Goal: Task Accomplishment & Management: Manage account settings

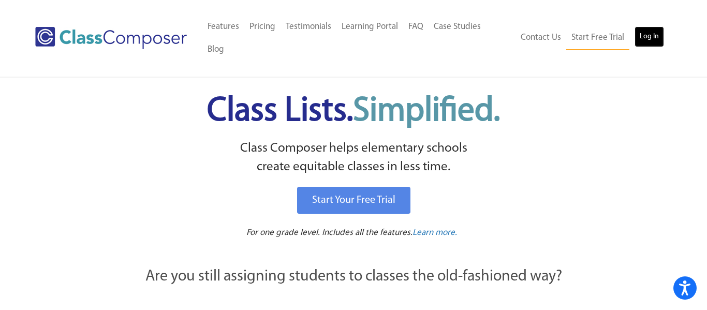
click at [656, 29] on link "Log In" at bounding box center [649, 36] width 29 height 21
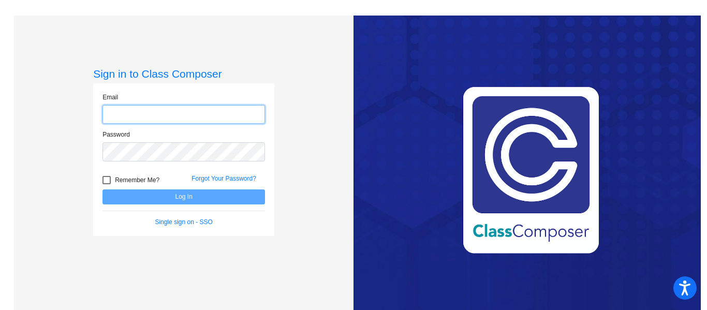
type input "[EMAIL_ADDRESS][DOMAIN_NAME]"
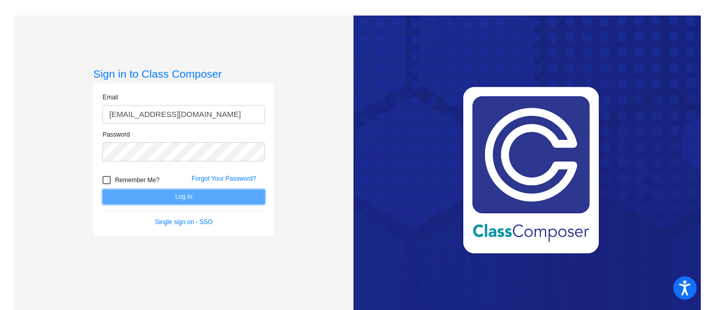
click at [184, 202] on button "Log In" at bounding box center [183, 196] width 163 height 15
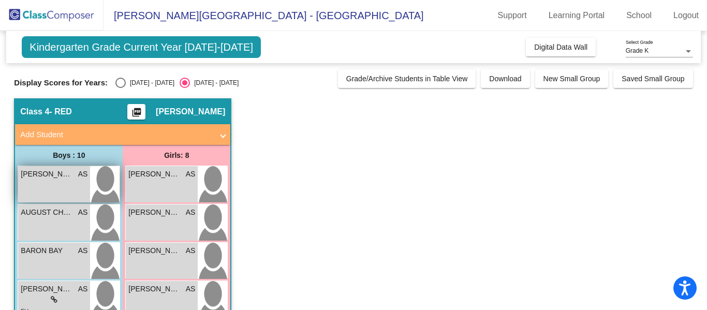
click at [52, 181] on div "ANDREW CULBERTSON AS lock do_not_disturb_alt" at bounding box center [54, 184] width 72 height 36
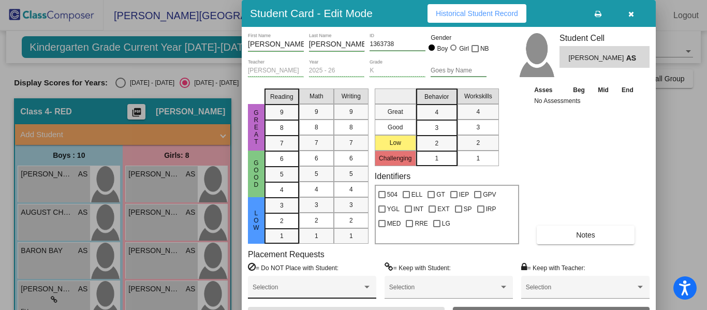
click at [368, 289] on div at bounding box center [366, 287] width 9 height 7
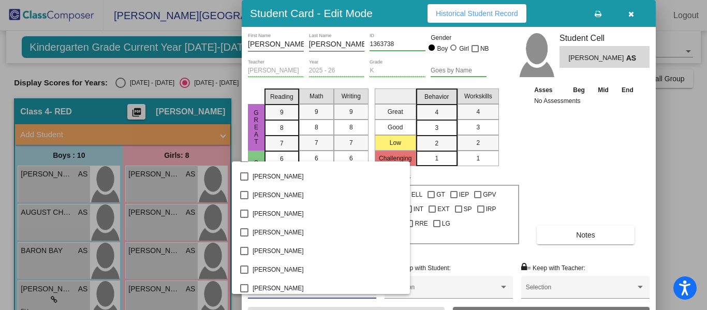
scroll to position [570, 0]
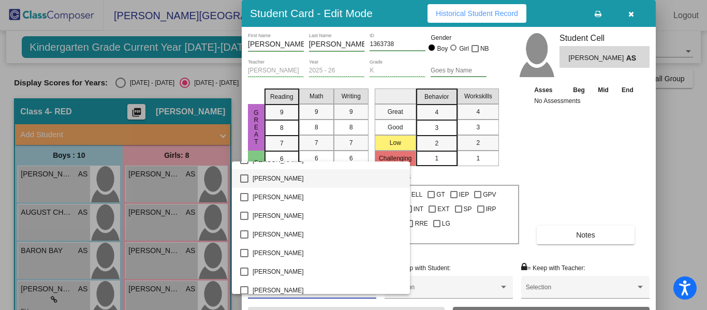
click at [246, 179] on mat-pseudo-checkbox at bounding box center [244, 178] width 8 height 8
click at [597, 180] on div at bounding box center [353, 155] width 707 height 310
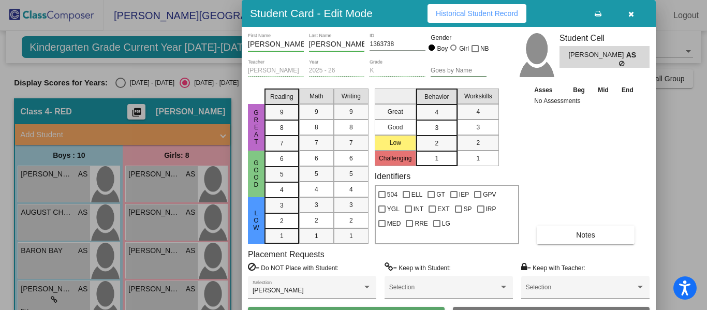
click at [589, 170] on div "Asses Beg Mid End No Assessments Notes" at bounding box center [586, 163] width 109 height 159
click at [559, 130] on div "Asses Beg Mid End No Assessments Notes" at bounding box center [586, 163] width 109 height 159
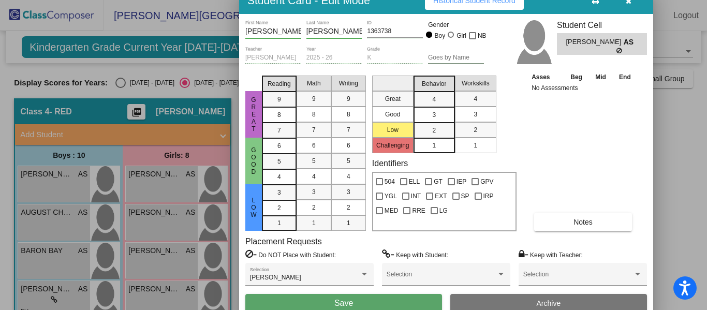
drag, startPoint x: 358, startPoint y: 19, endPoint x: 356, endPoint y: 6, distance: 13.2
click at [356, 6] on h3 "Student Card - Edit Mode" at bounding box center [308, 0] width 123 height 13
click at [363, 301] on button "Save" at bounding box center [343, 303] width 197 height 19
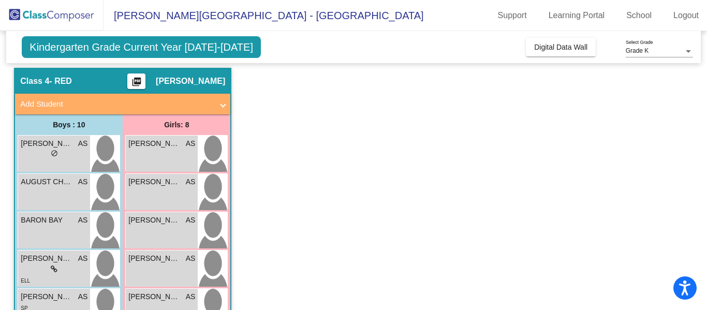
scroll to position [31, 0]
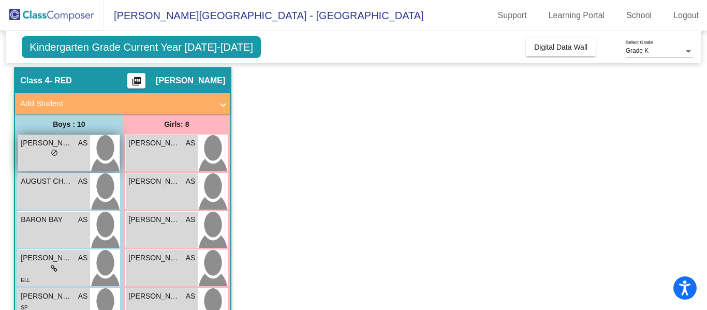
click at [75, 157] on div "lock do_not_disturb_alt" at bounding box center [54, 154] width 67 height 11
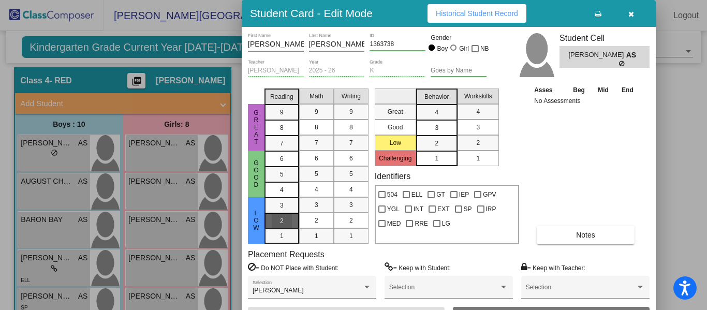
click at [282, 217] on span "2" at bounding box center [282, 220] width 4 height 9
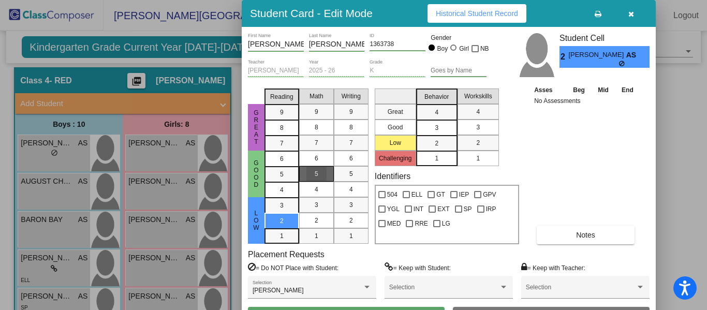
click at [310, 179] on div "5" at bounding box center [316, 174] width 20 height 16
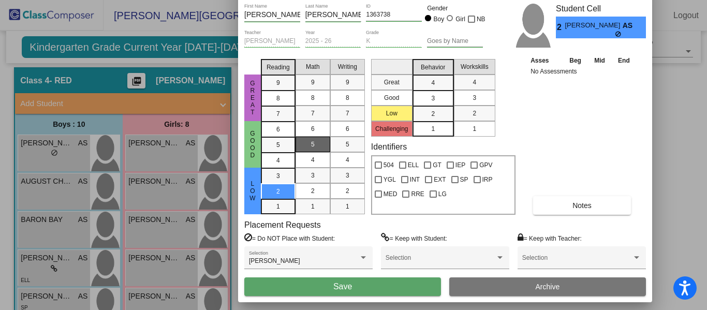
drag, startPoint x: 386, startPoint y: 19, endPoint x: 382, endPoint y: -11, distance: 29.7
click at [382, 0] on html "Accessibility Screen-Reader Guide, Feedback, and Issue Reporting | New window S…" at bounding box center [353, 155] width 707 height 310
click at [404, 287] on button "Save" at bounding box center [342, 286] width 197 height 19
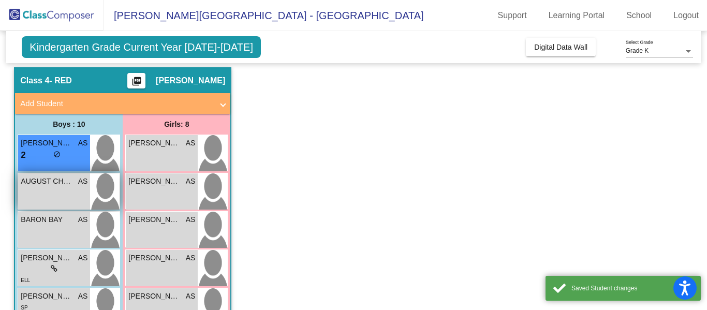
click at [67, 205] on div "AUGUST CHRISTMAS AS lock do_not_disturb_alt" at bounding box center [54, 191] width 72 height 36
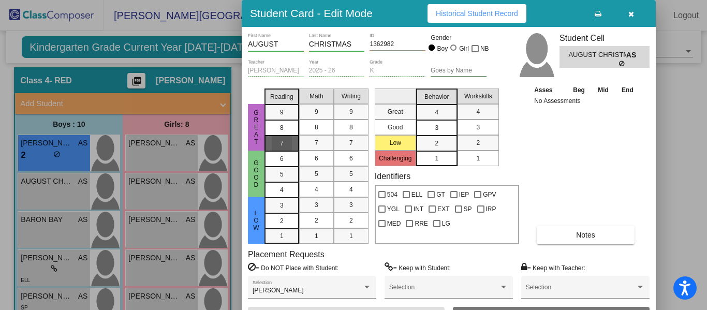
click at [283, 147] on span "7" at bounding box center [282, 143] width 4 height 9
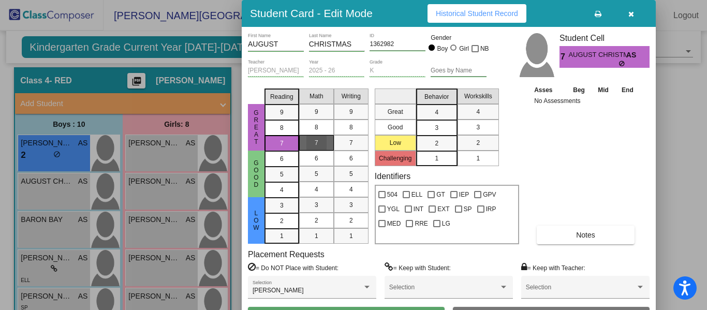
click at [314, 144] on div "7" at bounding box center [316, 143] width 20 height 16
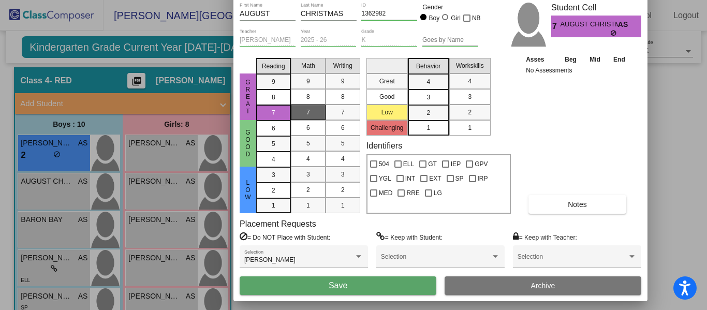
drag, startPoint x: 387, startPoint y: 12, endPoint x: 379, endPoint y: -18, distance: 31.6
click at [379, 0] on html "Accessibility Screen-Reader Guide, Feedback, and Issue Reporting | New window S…" at bounding box center [353, 155] width 707 height 310
click at [355, 287] on button "Save" at bounding box center [338, 285] width 197 height 19
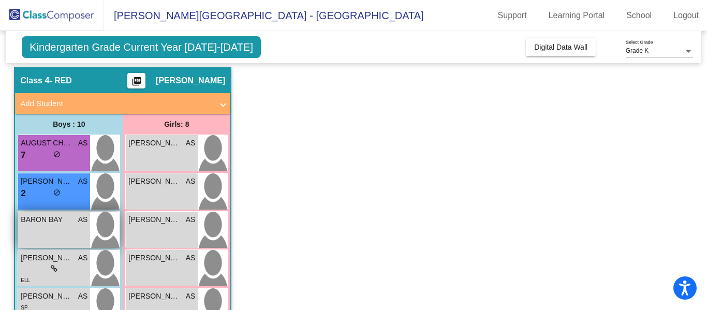
click at [59, 231] on div "BARON BAY AS lock do_not_disturb_alt" at bounding box center [54, 230] width 72 height 36
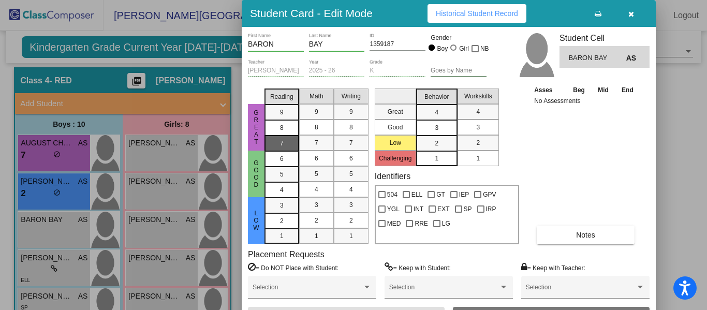
click at [277, 144] on div "7" at bounding box center [282, 144] width 20 height 16
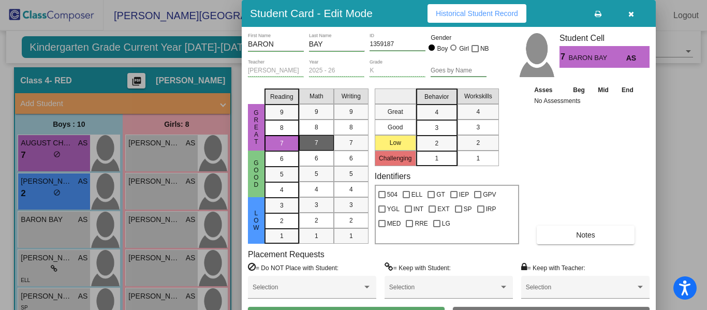
click at [322, 137] on div "7" at bounding box center [316, 143] width 20 height 16
click at [425, 158] on mat-list-option "1" at bounding box center [436, 159] width 41 height 16
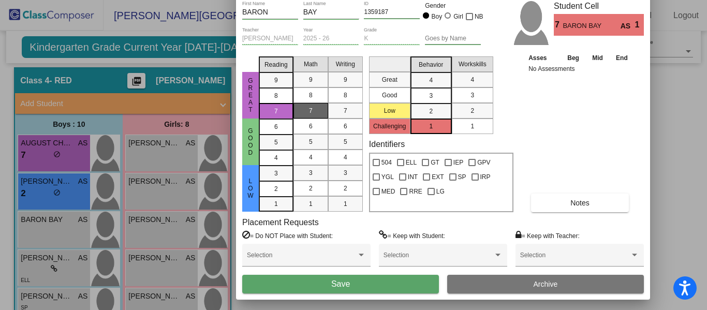
drag, startPoint x: 411, startPoint y: 19, endPoint x: 406, endPoint y: -13, distance: 32.6
click at [406, 0] on html "Accessibility Screen-Reader Guide, Feedback, and Issue Reporting | New window S…" at bounding box center [353, 155] width 707 height 310
click at [356, 289] on button "Save" at bounding box center [340, 284] width 197 height 19
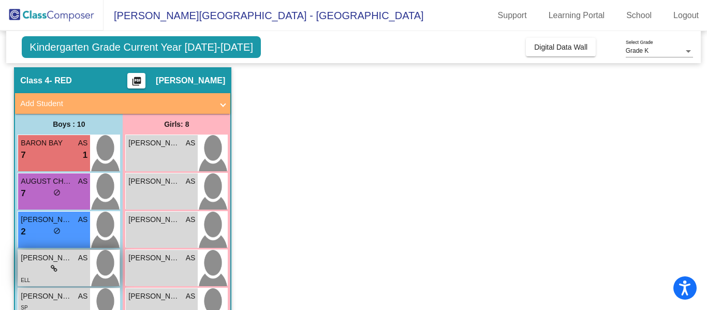
click at [71, 276] on div "ELL" at bounding box center [54, 279] width 67 height 11
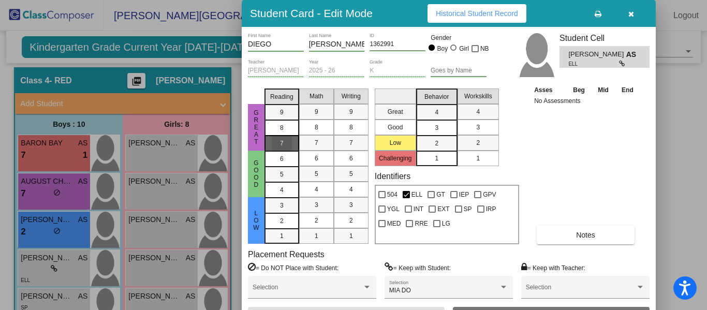
click at [276, 145] on div "7" at bounding box center [282, 144] width 20 height 16
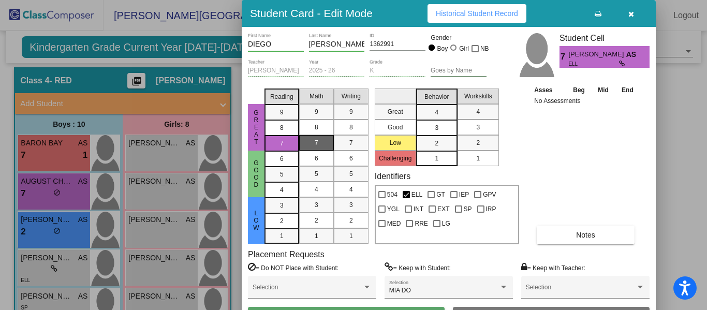
click at [304, 143] on mat-list-option "7" at bounding box center [316, 143] width 35 height 16
click at [430, 109] on div "4" at bounding box center [436, 113] width 20 height 16
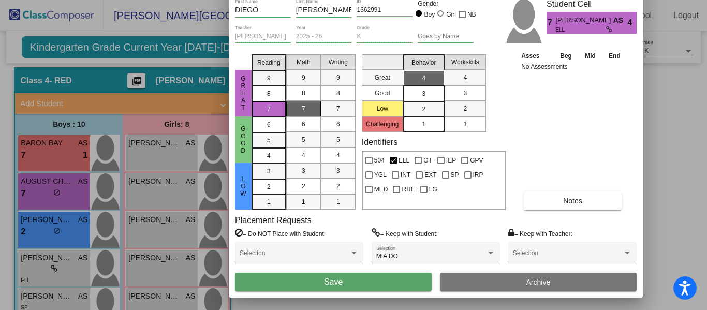
drag, startPoint x: 387, startPoint y: 10, endPoint x: 374, endPoint y: -24, distance: 36.5
click at [374, 0] on html "Accessibility Screen-Reader Guide, Feedback, and Issue Reporting | New window S…" at bounding box center [353, 155] width 707 height 310
click at [321, 285] on button "Save" at bounding box center [333, 282] width 197 height 19
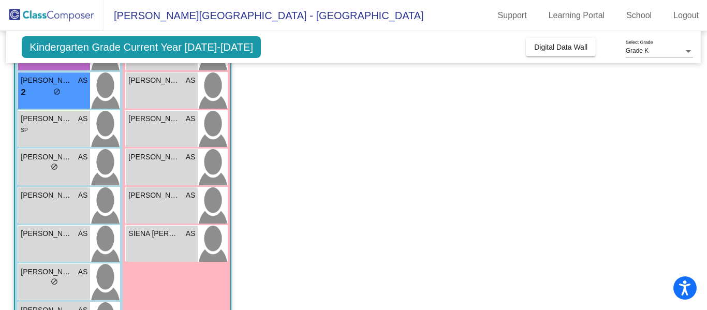
scroll to position [204, 0]
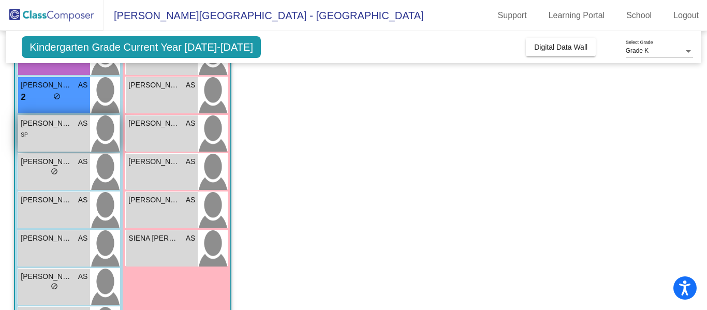
click at [43, 138] on div "SP" at bounding box center [54, 134] width 67 height 11
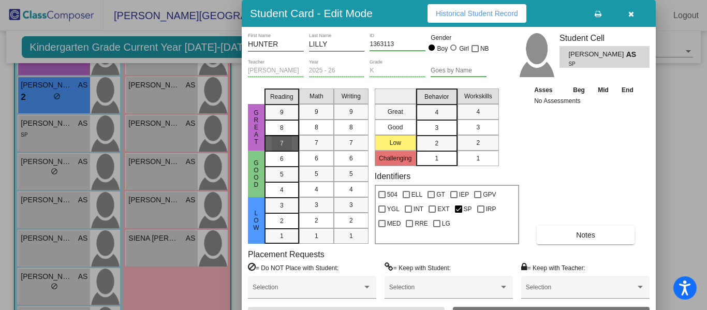
click at [291, 145] on div "7" at bounding box center [282, 144] width 20 height 16
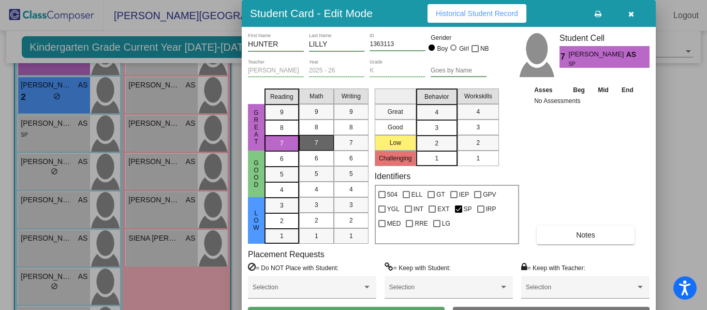
click at [303, 144] on mat-list-option "7" at bounding box center [316, 143] width 35 height 16
click at [439, 117] on div "4" at bounding box center [436, 113] width 20 height 16
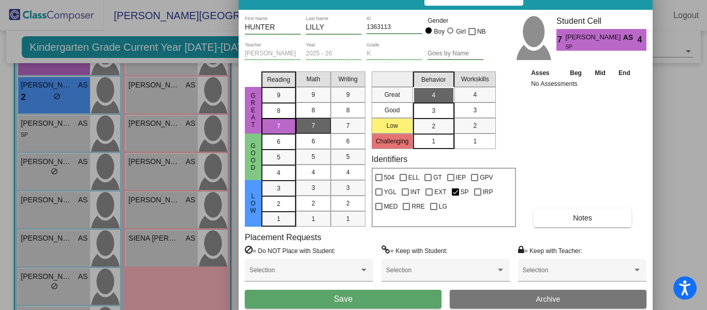
drag, startPoint x: 385, startPoint y: 15, endPoint x: 381, endPoint y: -2, distance: 17.4
click at [381, 0] on html "Accessibility Screen-Reader Guide, Feedback, and Issue Reporting | New window S…" at bounding box center [353, 155] width 707 height 310
click at [353, 300] on button "Save" at bounding box center [343, 299] width 197 height 19
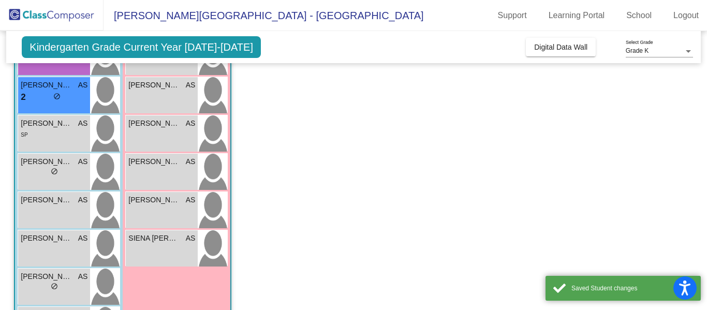
scroll to position [242, 0]
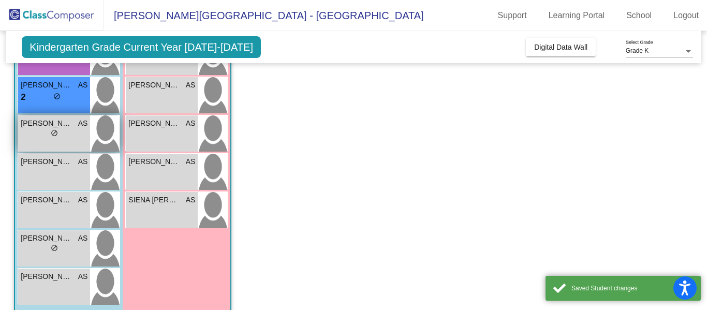
click at [54, 138] on div "lock do_not_disturb_alt" at bounding box center [54, 134] width 7 height 11
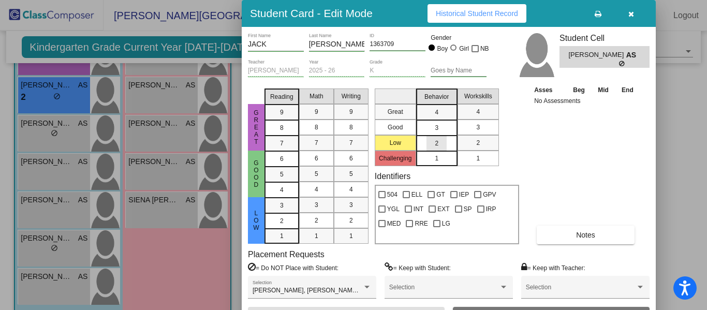
click at [430, 143] on div "2" at bounding box center [436, 144] width 20 height 16
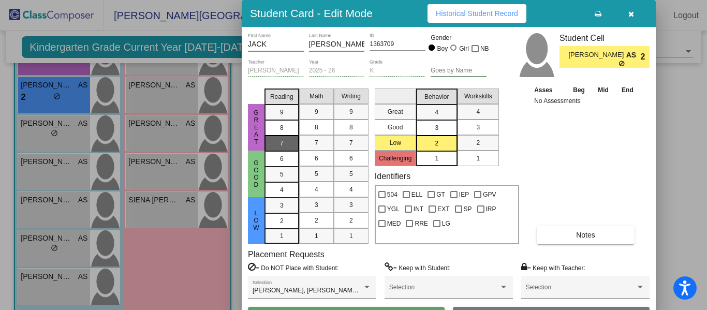
click at [287, 146] on div "7" at bounding box center [282, 144] width 20 height 16
click at [309, 143] on div "7" at bounding box center [316, 143] width 20 height 16
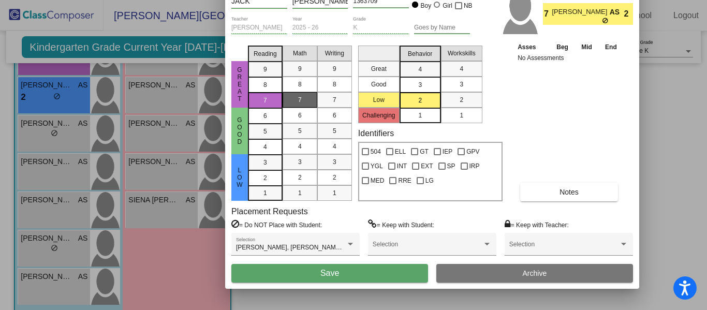
drag, startPoint x: 400, startPoint y: 16, endPoint x: 383, endPoint y: -27, distance: 46.0
click at [383, 0] on html "Accessibility Screen-Reader Guide, Feedback, and Issue Reporting | New window S…" at bounding box center [353, 155] width 707 height 310
click at [335, 277] on span "Save" at bounding box center [329, 273] width 19 height 9
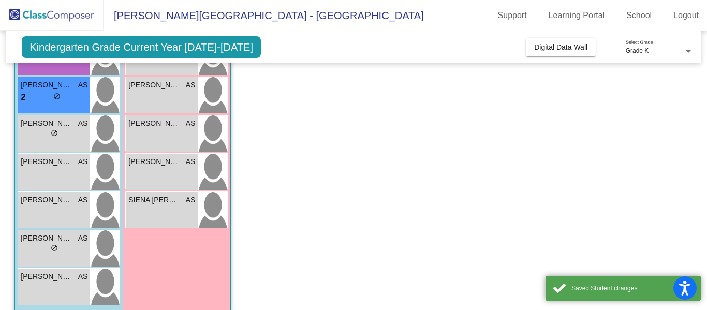
scroll to position [255, 0]
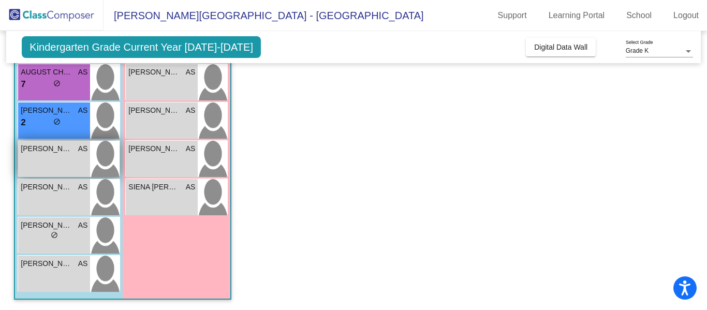
click at [56, 157] on div "MAYUKH BOLLIMUNTA AS lock do_not_disturb_alt" at bounding box center [54, 159] width 72 height 36
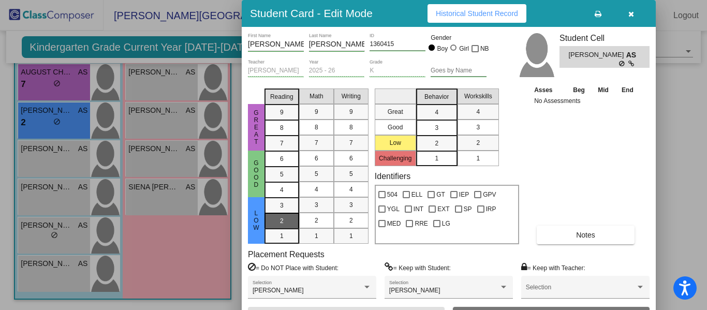
click at [291, 223] on div "2" at bounding box center [282, 221] width 20 height 16
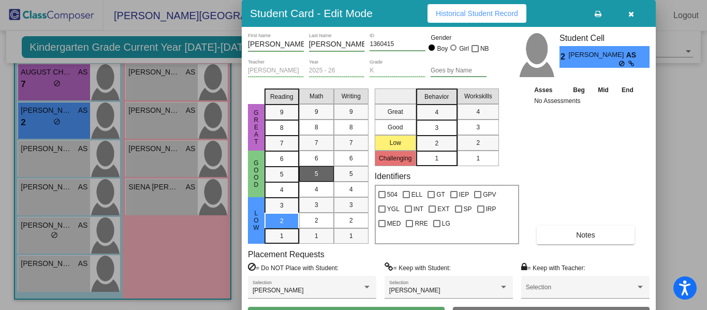
click at [313, 177] on div "5" at bounding box center [316, 174] width 20 height 16
click at [432, 129] on div "3" at bounding box center [436, 128] width 20 height 16
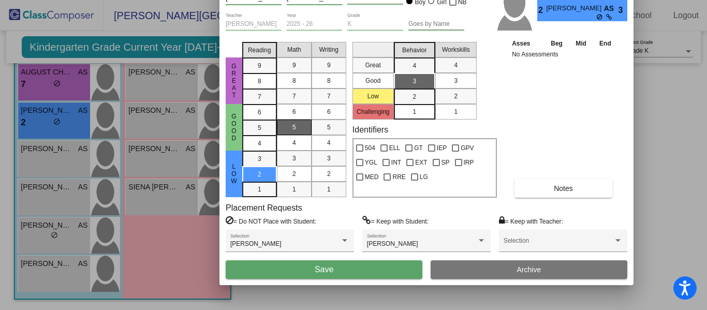
drag, startPoint x: 388, startPoint y: 19, endPoint x: 366, endPoint y: -28, distance: 51.6
click at [366, 0] on html "Accessibility Screen-Reader Guide, Feedback, and Issue Reporting | New window S…" at bounding box center [353, 155] width 707 height 310
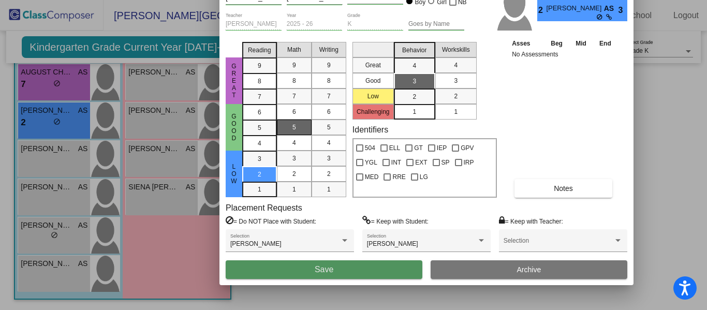
click at [322, 271] on span "Save" at bounding box center [324, 269] width 19 height 9
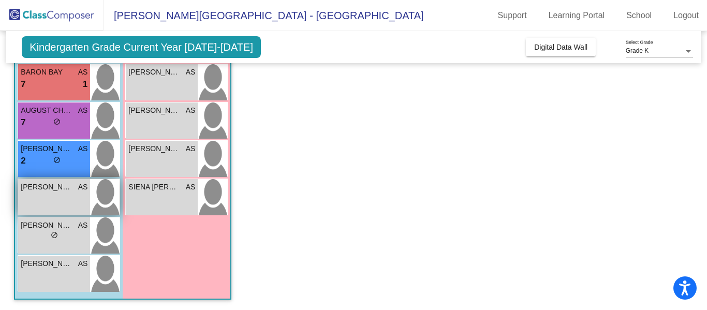
click at [72, 198] on div "OLIVER MCNEELY AS lock do_not_disturb_alt" at bounding box center [54, 197] width 72 height 36
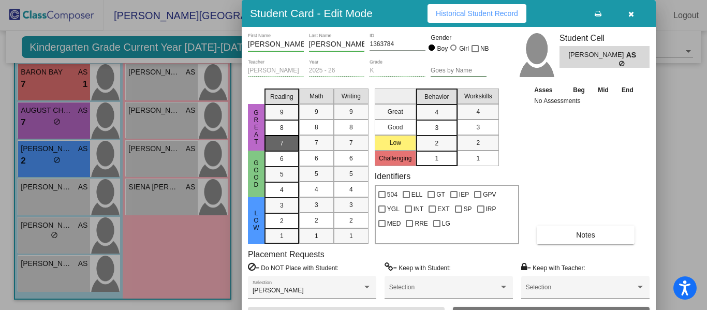
click at [280, 145] on span "7" at bounding box center [282, 143] width 4 height 9
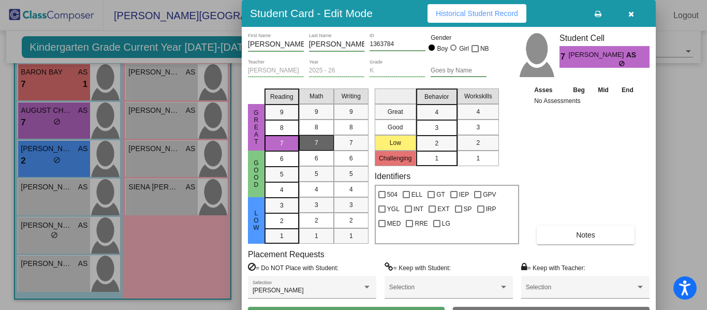
click at [310, 146] on div "7" at bounding box center [316, 143] width 20 height 16
click at [435, 145] on span "2" at bounding box center [437, 143] width 4 height 9
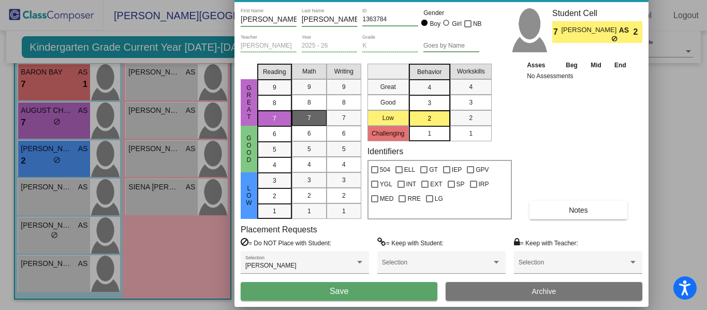
drag, startPoint x: 394, startPoint y: 20, endPoint x: 387, endPoint y: -9, distance: 30.5
click at [387, 0] on html "Accessibility Screen-Reader Guide, Feedback, and Issue Reporting | New window S…" at bounding box center [353, 155] width 707 height 310
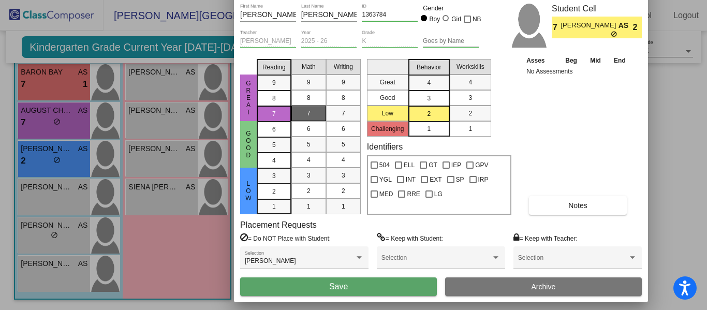
click at [341, 287] on span "Save" at bounding box center [338, 286] width 19 height 9
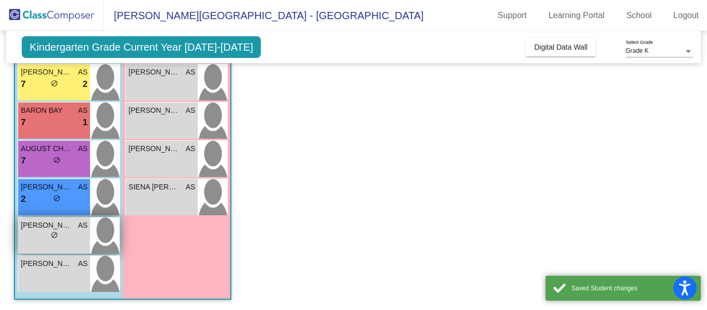
click at [55, 237] on span "do_not_disturb_alt" at bounding box center [54, 234] width 7 height 7
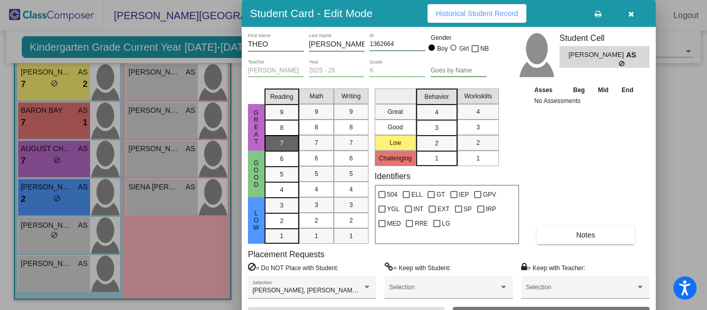
click at [290, 139] on div "7" at bounding box center [282, 144] width 20 height 16
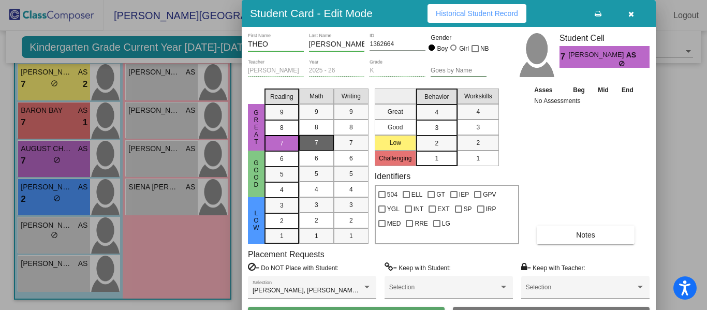
click at [306, 140] on div "7" at bounding box center [316, 143] width 20 height 16
click at [435, 126] on span "3" at bounding box center [437, 127] width 4 height 9
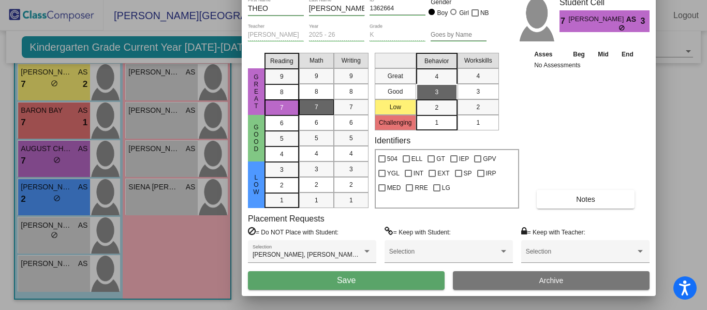
drag, startPoint x: 394, startPoint y: 16, endPoint x: 394, endPoint y: -20, distance: 36.2
click at [394, 0] on html "Accessibility Screen-Reader Guide, Feedback, and Issue Reporting | New window S…" at bounding box center [353, 155] width 707 height 310
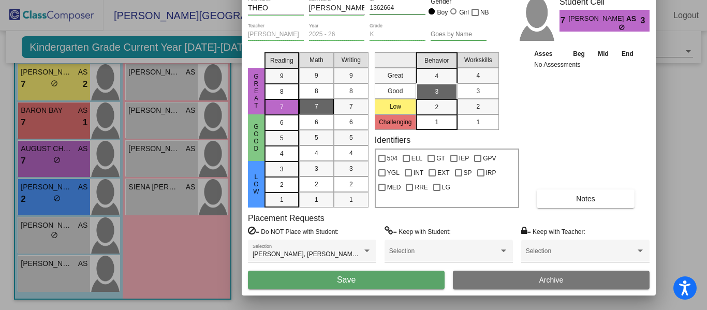
click at [345, 283] on span "Save" at bounding box center [346, 279] width 19 height 9
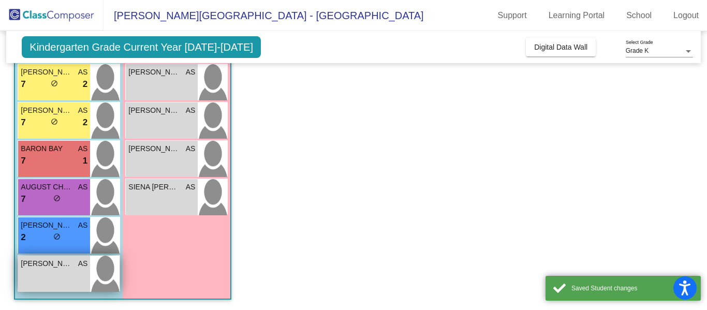
click at [87, 278] on div "ZACHARY KORTAS AS lock do_not_disturb_alt" at bounding box center [54, 274] width 72 height 36
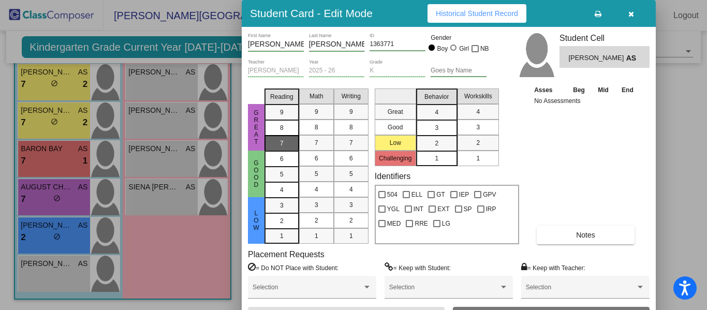
click at [288, 142] on div "7" at bounding box center [282, 144] width 20 height 16
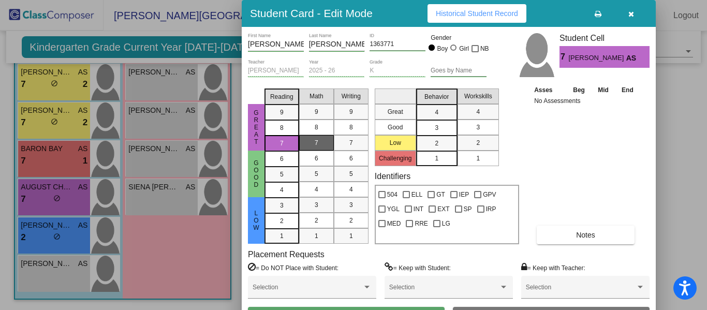
click at [308, 140] on div "7" at bounding box center [316, 143] width 20 height 16
click at [433, 115] on div "4" at bounding box center [436, 113] width 20 height 16
click at [414, 61] on div "K Grade" at bounding box center [398, 68] width 56 height 18
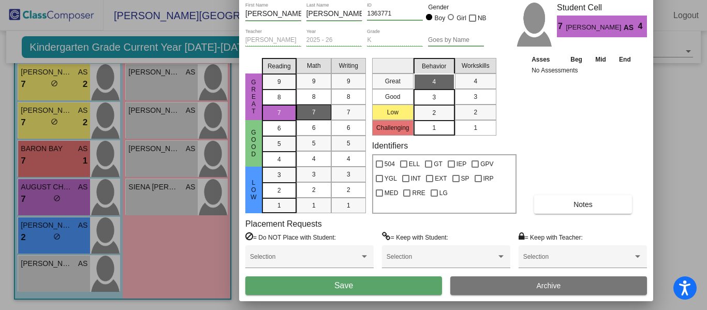
drag, startPoint x: 398, startPoint y: 17, endPoint x: 395, endPoint y: -15, distance: 32.2
click at [395, 0] on html "Accessibility Screen-Reader Guide, Feedback, and Issue Reporting | New window S…" at bounding box center [353, 155] width 707 height 310
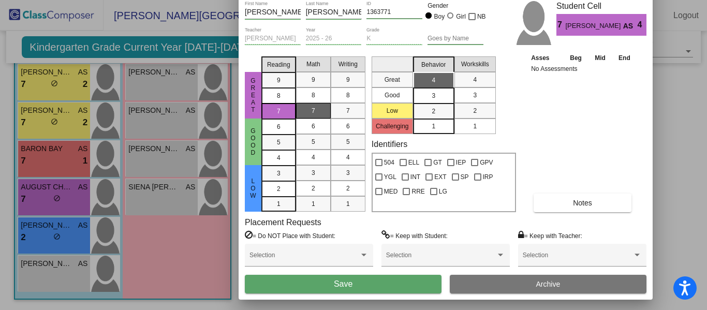
click at [327, 285] on button "Save" at bounding box center [343, 284] width 197 height 19
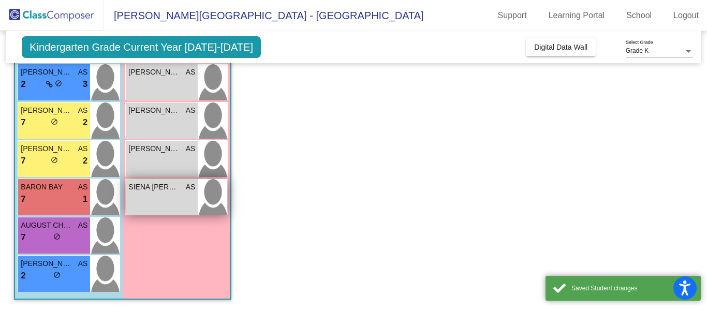
click at [170, 200] on div "SIENA PRIEBE AS lock do_not_disturb_alt" at bounding box center [162, 197] width 72 height 36
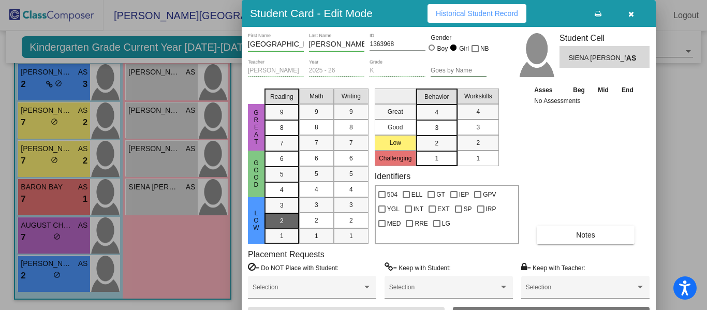
click at [279, 222] on div "2" at bounding box center [282, 221] width 20 height 16
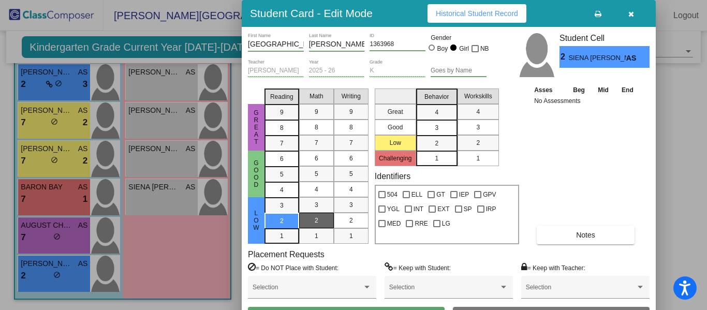
click at [311, 223] on div "2" at bounding box center [316, 221] width 20 height 16
click at [433, 127] on div "3" at bounding box center [436, 128] width 20 height 16
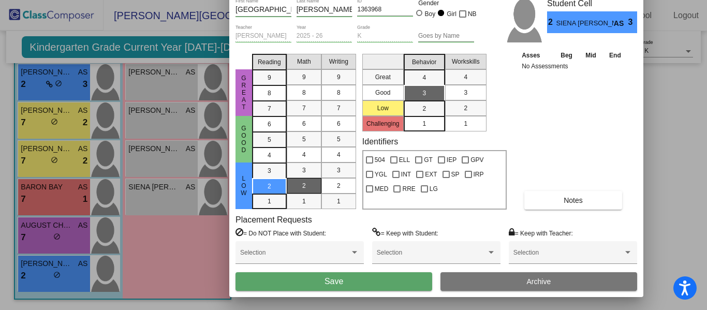
drag, startPoint x: 389, startPoint y: 7, endPoint x: 376, endPoint y: -28, distance: 38.0
click at [376, 0] on html "Accessibility Screen-Reader Guide, Feedback, and Issue Reporting | New window S…" at bounding box center [353, 155] width 707 height 310
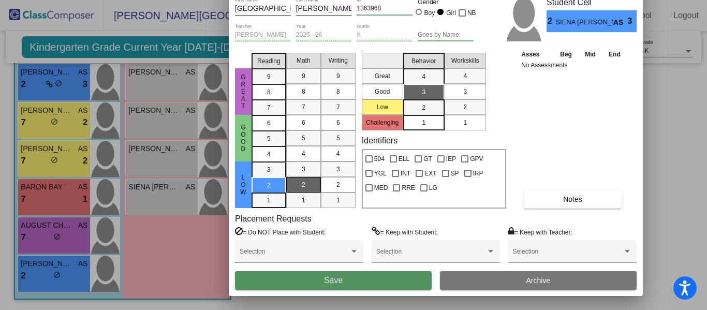
click at [333, 282] on span "Save" at bounding box center [333, 280] width 19 height 9
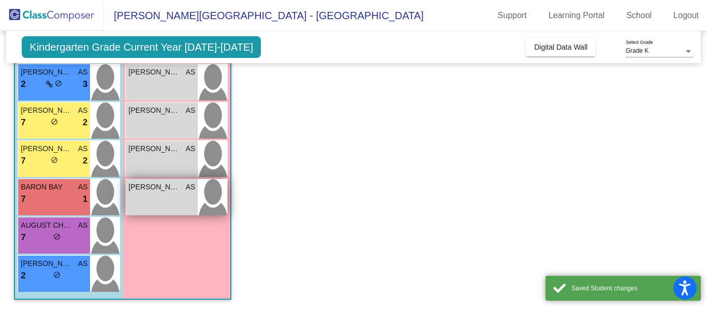
click at [158, 193] on div "ROSE MCDONALD AS lock do_not_disturb_alt" at bounding box center [162, 197] width 72 height 36
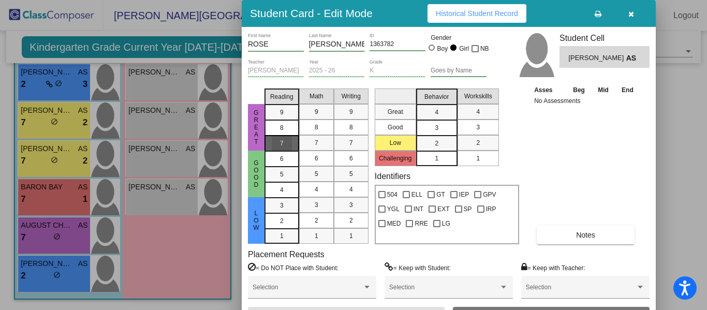
click at [289, 147] on div "7" at bounding box center [282, 144] width 20 height 16
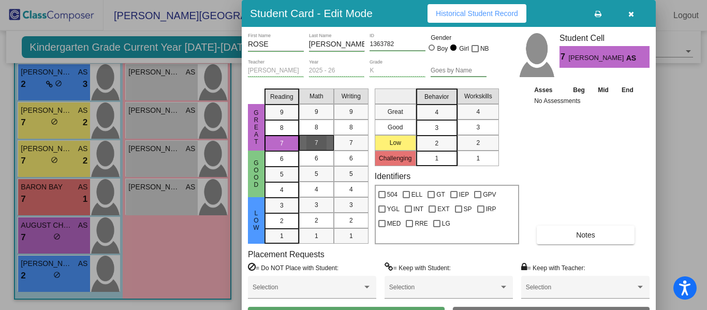
click at [311, 144] on div "7" at bounding box center [316, 143] width 20 height 16
click at [432, 111] on div "4" at bounding box center [436, 113] width 20 height 16
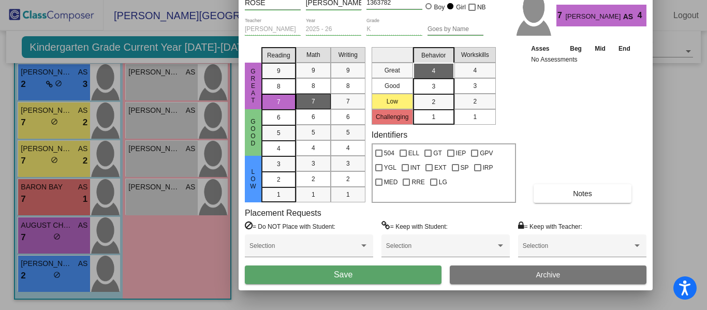
drag, startPoint x: 387, startPoint y: 19, endPoint x: 383, endPoint y: -23, distance: 41.5
click at [383, 0] on html "Accessibility Screen-Reader Guide, Feedback, and Issue Reporting | New window S…" at bounding box center [353, 155] width 707 height 310
click at [337, 272] on span "Save" at bounding box center [343, 274] width 19 height 9
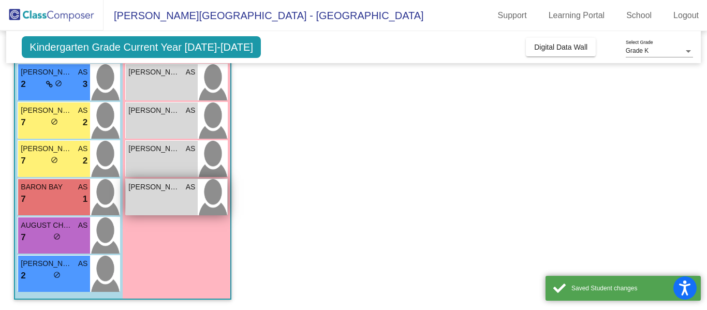
click at [186, 195] on div "LUNA ROSE AS lock do_not_disturb_alt" at bounding box center [162, 197] width 72 height 36
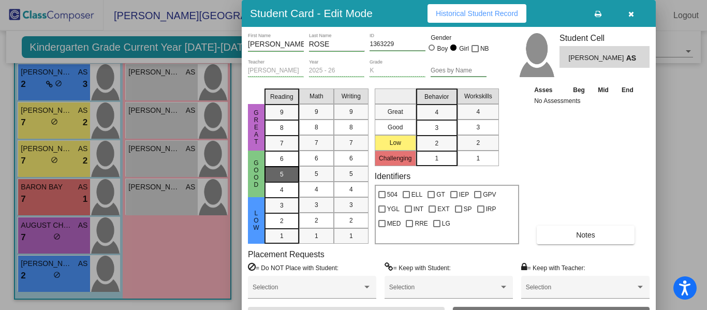
click at [266, 171] on mat-list-option "5" at bounding box center [281, 174] width 35 height 16
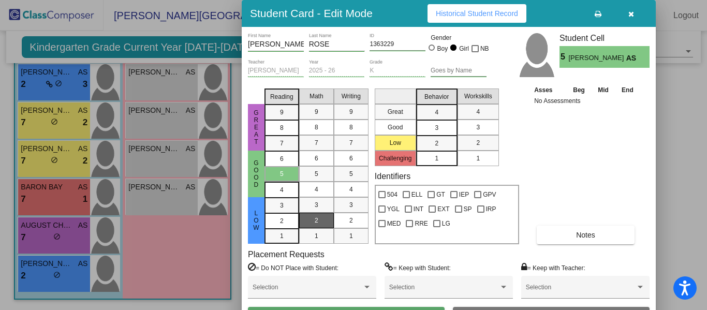
click at [317, 221] on span "2" at bounding box center [317, 220] width 4 height 9
click at [439, 129] on div "3" at bounding box center [436, 128] width 20 height 16
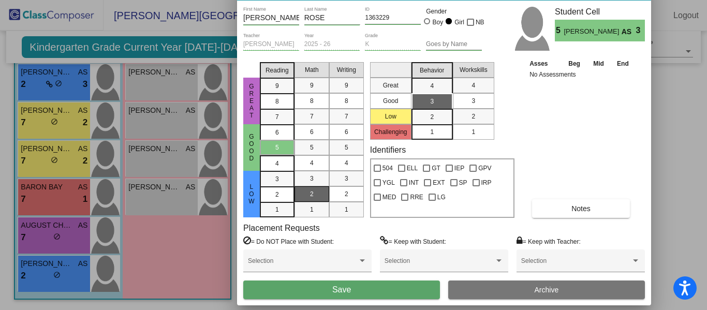
drag, startPoint x: 395, startPoint y: 20, endPoint x: 391, endPoint y: -7, distance: 26.8
click at [391, 0] on html "Accessibility Screen-Reader Guide, Feedback, and Issue Reporting | New window S…" at bounding box center [353, 155] width 707 height 310
click at [327, 289] on button "Save" at bounding box center [341, 290] width 197 height 19
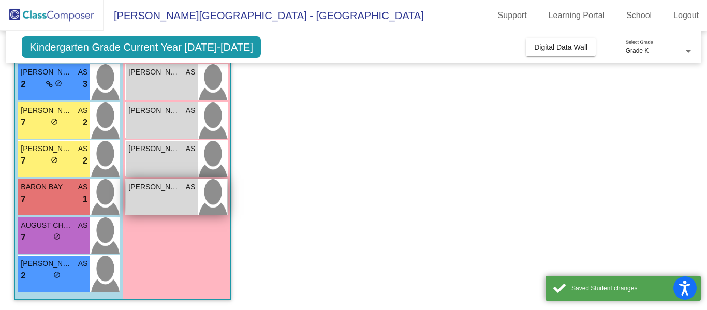
click at [171, 201] on div "LAINEY SMITH AS lock do_not_disturb_alt" at bounding box center [162, 197] width 72 height 36
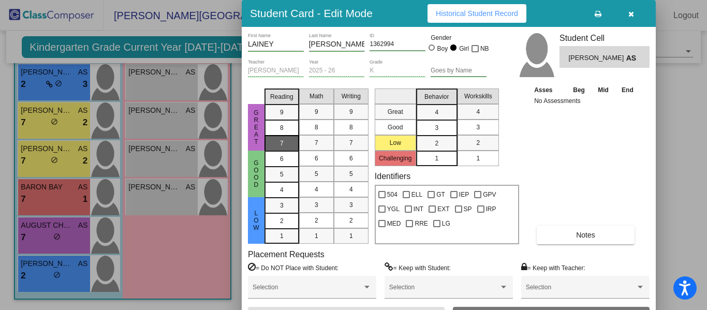
click at [289, 141] on div "7" at bounding box center [282, 144] width 20 height 16
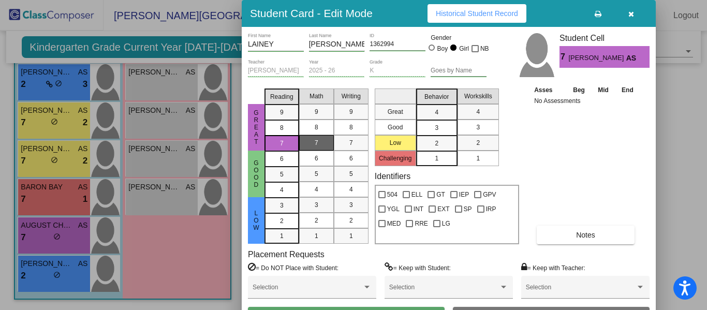
click at [310, 142] on div "7" at bounding box center [316, 143] width 20 height 16
click at [430, 115] on div "4" at bounding box center [436, 113] width 20 height 16
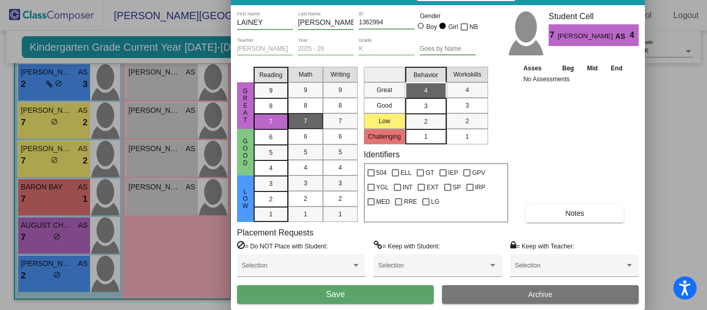
drag, startPoint x: 392, startPoint y: 17, endPoint x: 381, endPoint y: -5, distance: 24.3
click at [381, 0] on html "Accessibility Screen-Reader Guide, Feedback, and Issue Reporting | New window S…" at bounding box center [353, 155] width 707 height 310
click at [337, 294] on span "Save" at bounding box center [335, 294] width 19 height 9
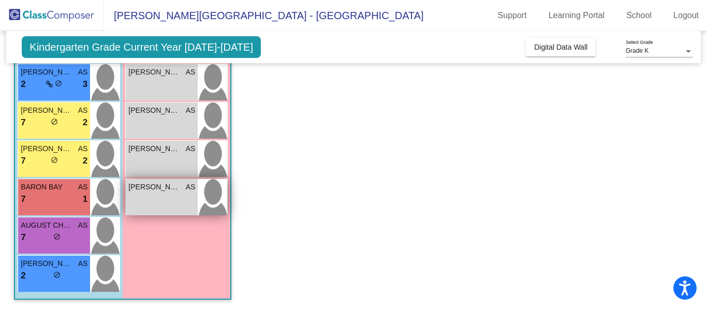
click at [172, 198] on div "KENNEDY BLISS AS lock do_not_disturb_alt" at bounding box center [162, 197] width 72 height 36
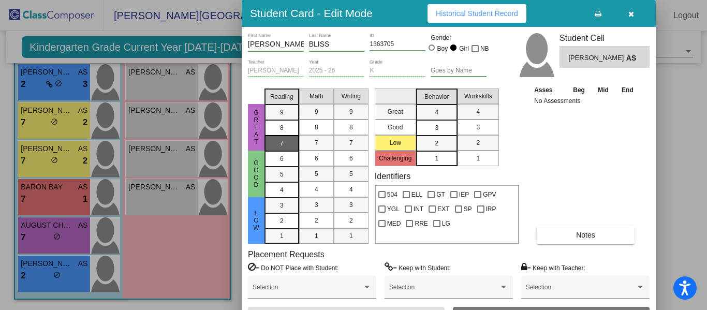
click at [281, 142] on span "7" at bounding box center [282, 143] width 4 height 9
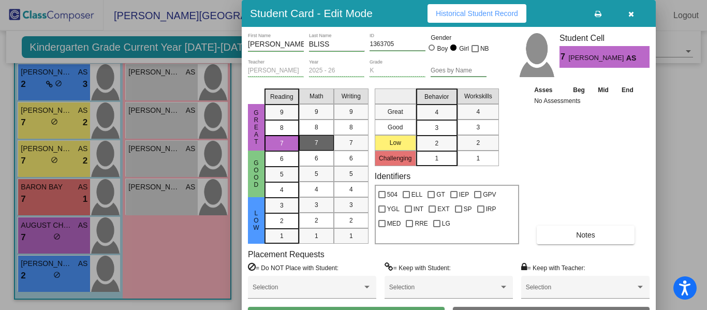
click at [315, 142] on span "7" at bounding box center [317, 142] width 4 height 9
click at [426, 130] on div "3" at bounding box center [436, 128] width 20 height 16
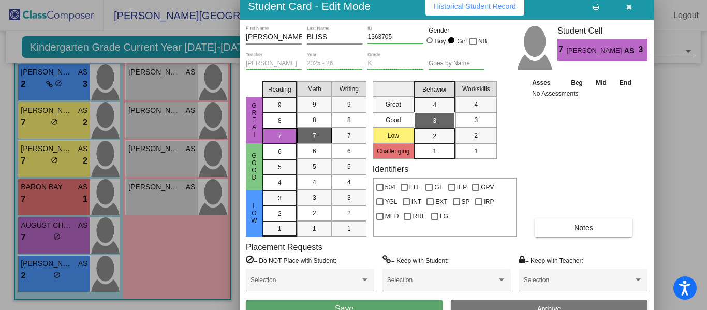
drag, startPoint x: 389, startPoint y: 23, endPoint x: 387, endPoint y: 15, distance: 8.5
click at [387, 15] on div "Student Card - Edit Mode Historical Student Record" at bounding box center [447, 6] width 414 height 27
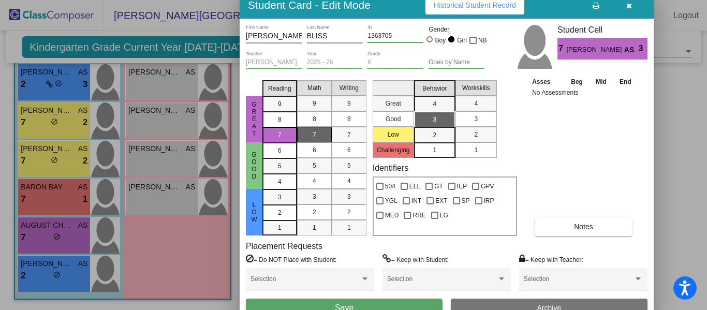
click at [341, 302] on button "Save" at bounding box center [344, 308] width 197 height 19
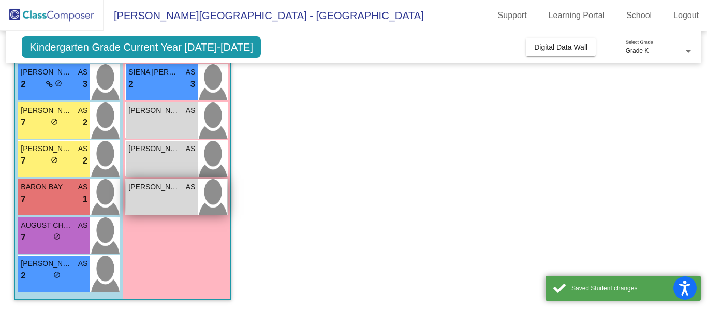
click at [160, 203] on div "GRACIE LOY AS lock do_not_disturb_alt" at bounding box center [162, 197] width 72 height 36
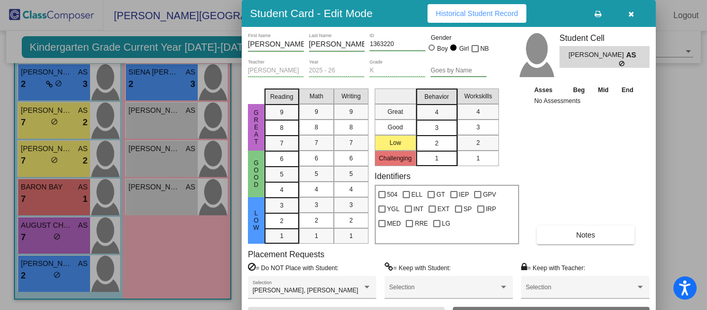
click at [429, 144] on div "2" at bounding box center [436, 144] width 20 height 16
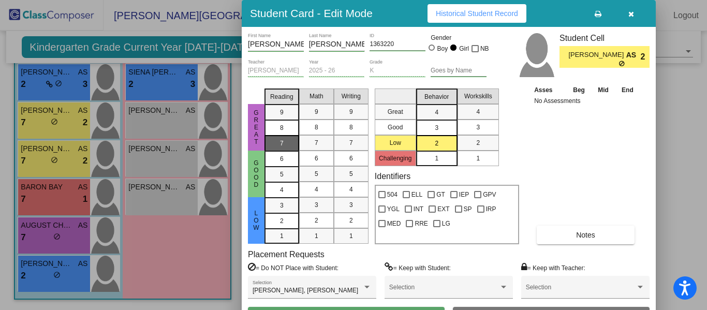
click at [280, 140] on span "7" at bounding box center [282, 143] width 4 height 9
click at [311, 141] on div "7" at bounding box center [316, 143] width 20 height 16
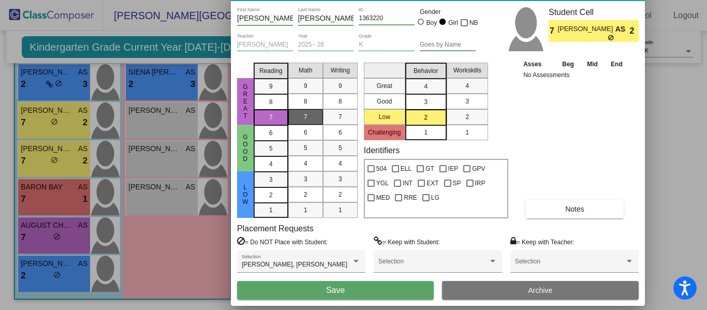
drag, startPoint x: 389, startPoint y: 23, endPoint x: 378, endPoint y: -3, distance: 28.1
click at [378, 0] on html "Accessibility Screen-Reader Guide, Feedback, and Issue Reporting | New window S…" at bounding box center [353, 155] width 707 height 310
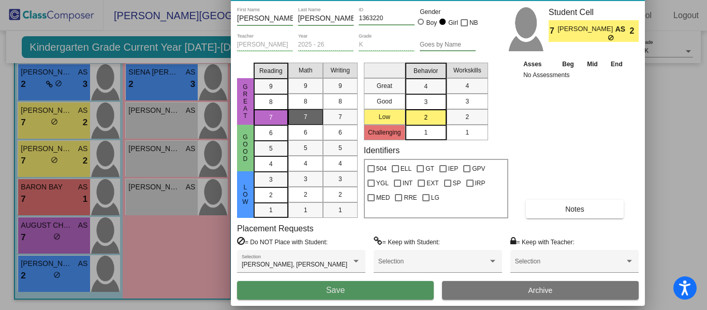
click at [338, 290] on span "Save" at bounding box center [335, 290] width 19 height 9
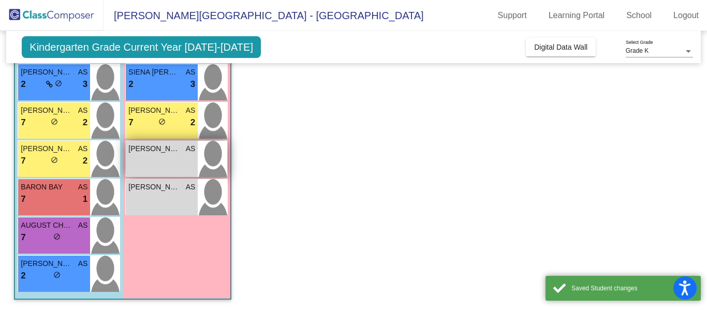
click at [149, 163] on div "BRYNN BENNETT AS lock do_not_disturb_alt" at bounding box center [162, 159] width 72 height 36
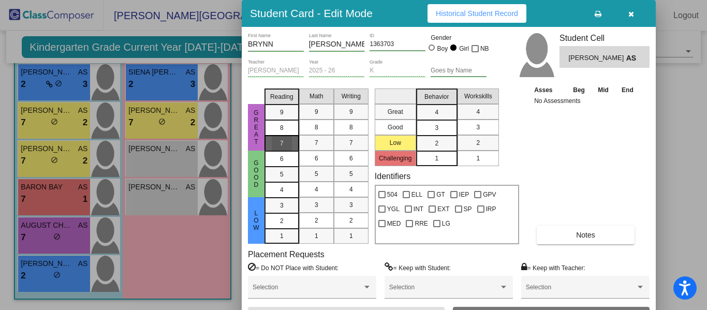
click at [280, 143] on span "7" at bounding box center [282, 143] width 4 height 9
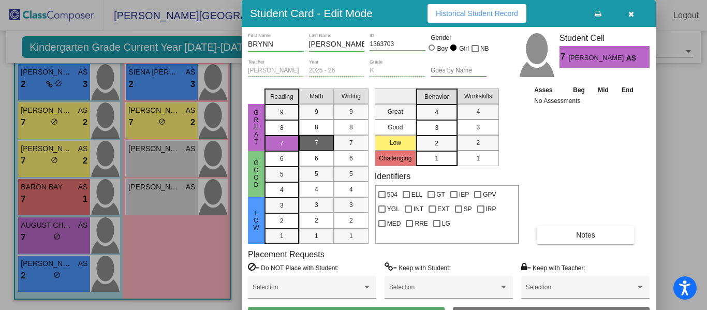
click at [308, 143] on div "7" at bounding box center [316, 143] width 20 height 16
click at [437, 114] on span "4" at bounding box center [437, 112] width 4 height 9
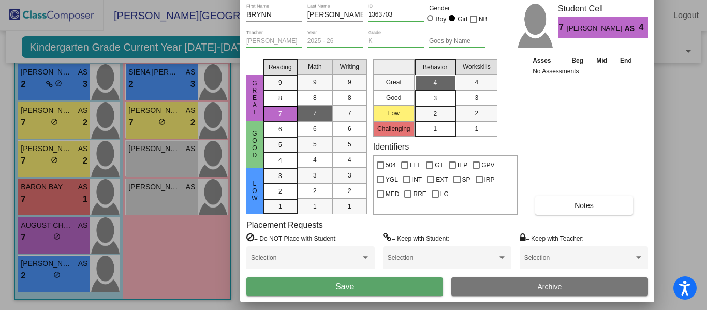
drag, startPoint x: 395, startPoint y: 22, endPoint x: 394, endPoint y: -8, distance: 29.5
click at [394, 0] on html "Accessibility Screen-Reader Guide, Feedback, and Issue Reporting | New window S…" at bounding box center [353, 155] width 707 height 310
click at [345, 286] on span "Save" at bounding box center [344, 286] width 19 height 9
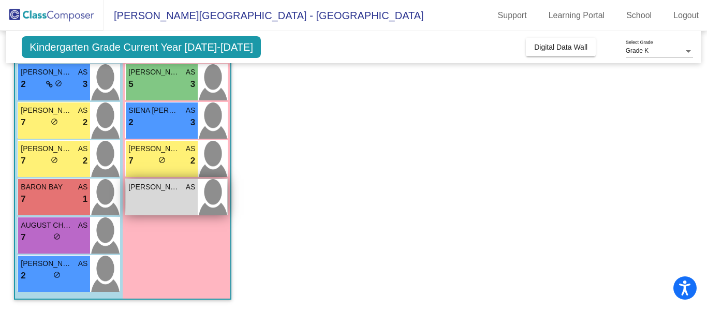
click at [167, 200] on div "GIA PERPICH AS lock do_not_disturb_alt" at bounding box center [162, 197] width 72 height 36
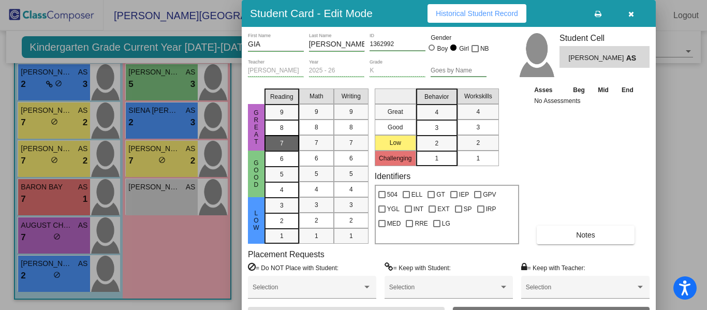
click at [286, 141] on div "7" at bounding box center [282, 144] width 20 height 16
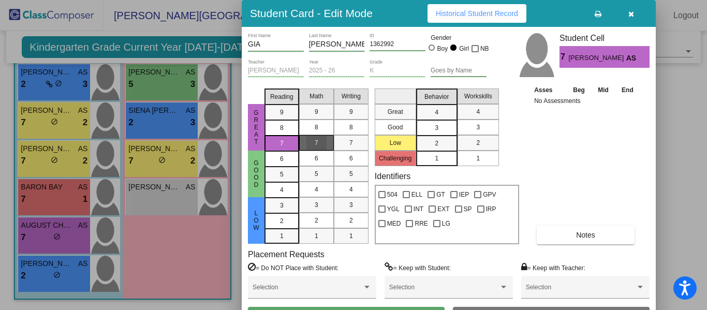
click at [303, 141] on mat-list-option "7" at bounding box center [316, 143] width 35 height 16
click at [436, 117] on div "4" at bounding box center [436, 113] width 20 height 16
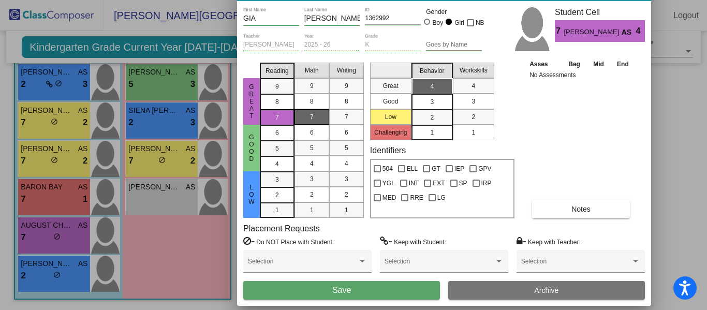
drag, startPoint x: 392, startPoint y: 18, endPoint x: 387, endPoint y: -8, distance: 26.3
click at [387, 0] on html "Accessibility Screen-Reader Guide, Feedback, and Issue Reporting | New window S…" at bounding box center [353, 155] width 707 height 310
click at [326, 288] on button "Save" at bounding box center [341, 290] width 197 height 19
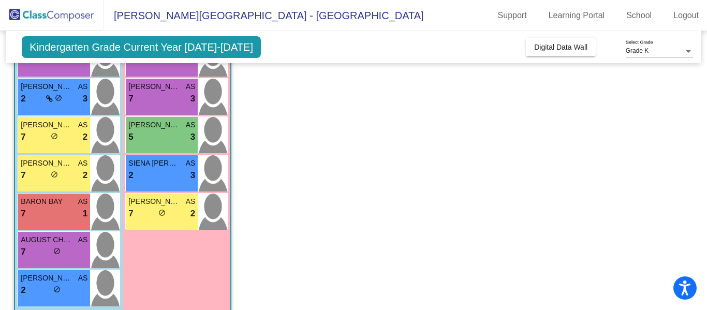
scroll to position [245, 0]
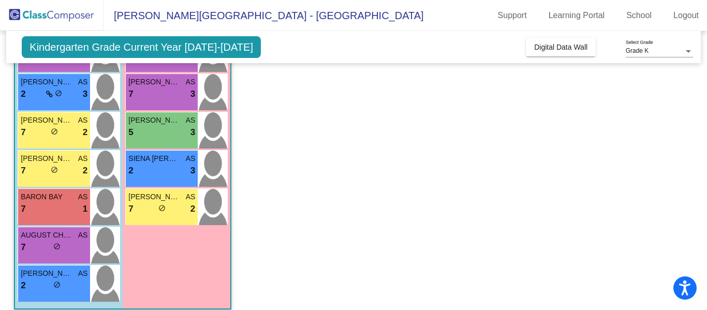
click at [244, 178] on app-classroom "Class 4 - RED picture_as_pdf Ashley Swanson Add Student First Name Last Name St…" at bounding box center [353, 86] width 678 height 467
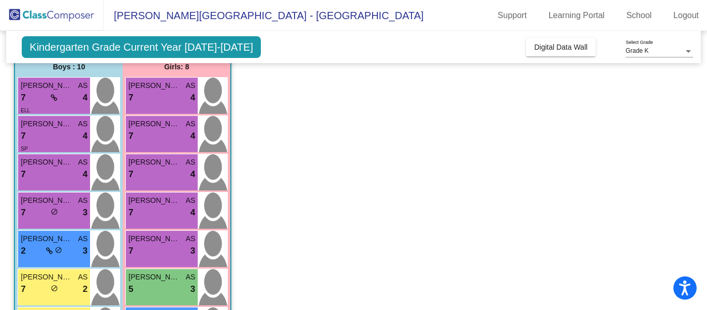
scroll to position [88, 0]
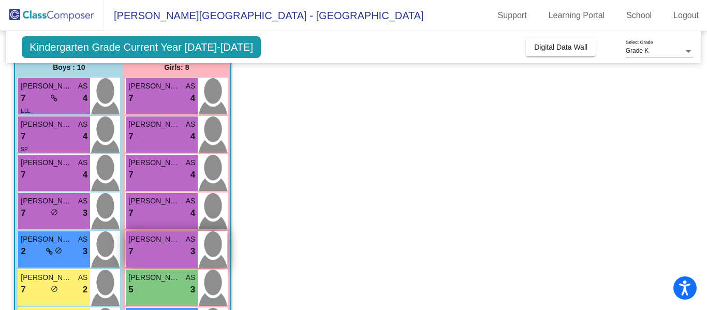
click at [176, 249] on div "7 lock do_not_disturb_alt 3" at bounding box center [161, 251] width 67 height 13
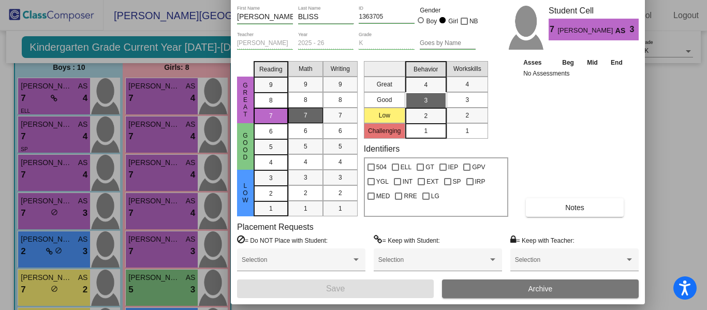
drag, startPoint x: 382, startPoint y: 12, endPoint x: 371, endPoint y: -18, distance: 32.1
click at [371, 0] on html "Accessibility Screen-Reader Guide, Feedback, and Issue Reporting | New window S…" at bounding box center [353, 155] width 707 height 310
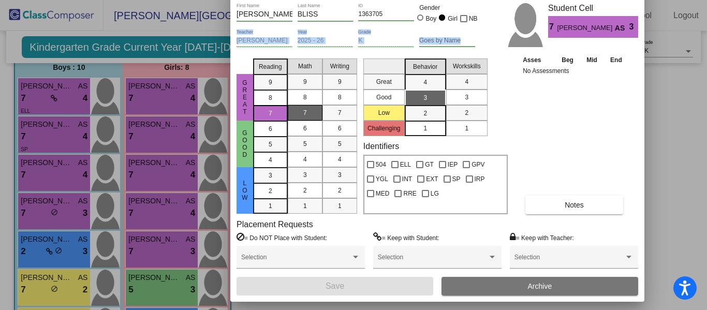
drag, startPoint x: 497, startPoint y: 21, endPoint x: 500, endPoint y: 29, distance: 8.8
click at [500, 29] on div "KENNEDY First Name BLISS Last Name 1363705 ID Gender Boy Girl NB Ashley Swanson…" at bounding box center [369, 28] width 265 height 51
click at [554, 130] on div "Asses Beg Mid End No Assessments Notes" at bounding box center [574, 133] width 109 height 159
drag, startPoint x: 702, startPoint y: 101, endPoint x: 704, endPoint y: 85, distance: 15.7
click at [704, 85] on div at bounding box center [353, 155] width 707 height 310
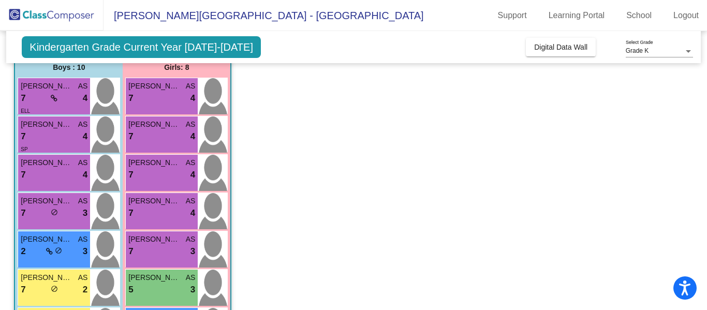
click at [298, 189] on app-classroom "Class 4 - RED picture_as_pdf Ashley Swanson Add Student First Name Last Name St…" at bounding box center [353, 243] width 678 height 467
click at [299, 185] on app-classroom "Class 4 - RED picture_as_pdf Ashley Swanson Add Student First Name Last Name St…" at bounding box center [353, 243] width 678 height 467
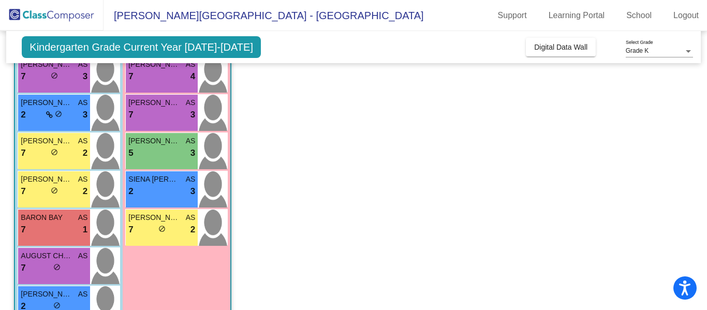
scroll to position [224, 0]
click at [58, 193] on div "7 lock do_not_disturb_alt 2" at bounding box center [54, 191] width 67 height 13
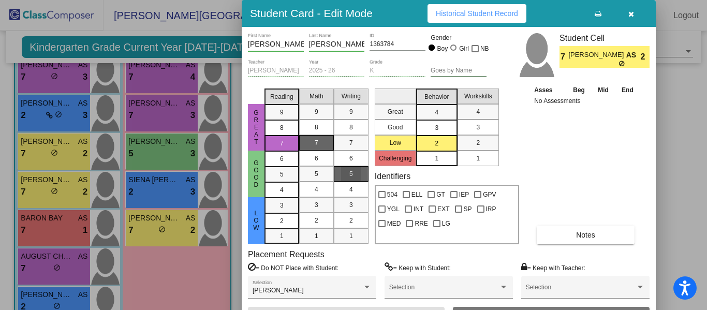
click at [347, 180] on div "5" at bounding box center [351, 174] width 20 height 16
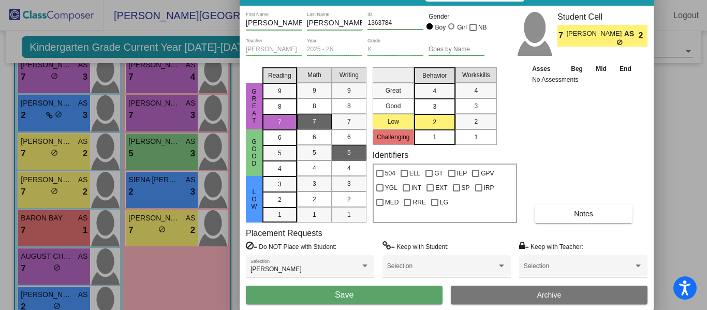
drag, startPoint x: 391, startPoint y: 17, endPoint x: 386, endPoint y: -18, distance: 34.5
click at [386, 0] on html "Accessibility Screen-Reader Guide, Feedback, and Issue Reporting | New window S…" at bounding box center [353, 155] width 707 height 310
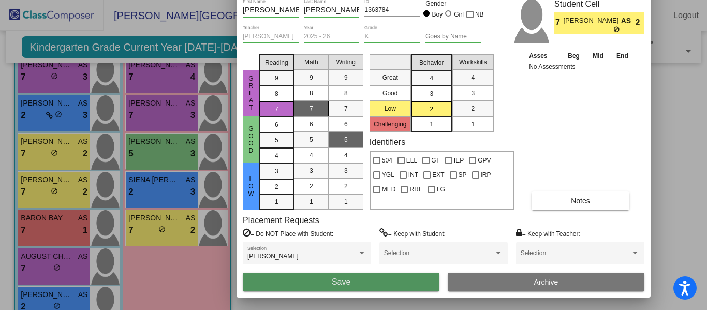
click at [359, 285] on button "Save" at bounding box center [341, 282] width 197 height 19
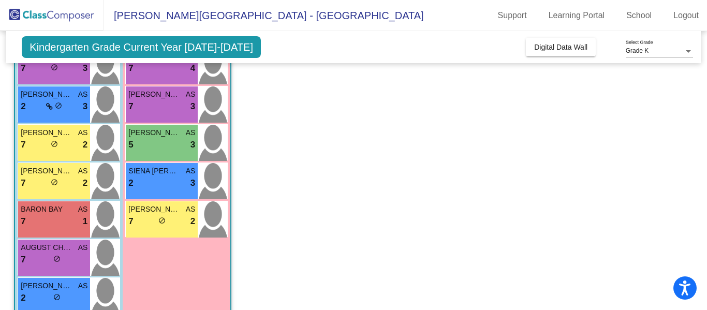
scroll to position [255, 0]
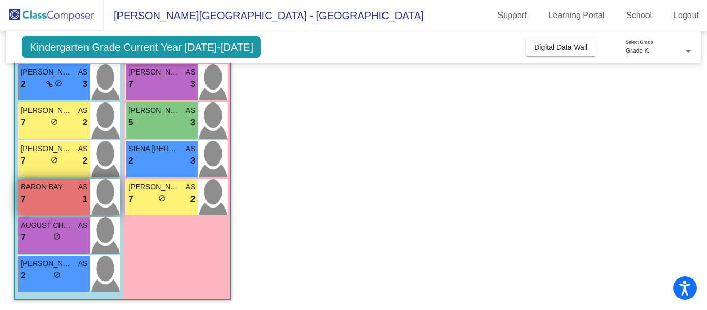
click at [57, 197] on div "7 lock do_not_disturb_alt 1" at bounding box center [54, 199] width 67 height 13
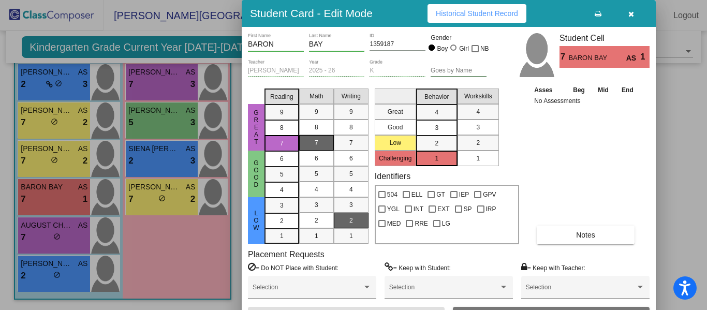
click at [356, 219] on div "2" at bounding box center [351, 221] width 20 height 16
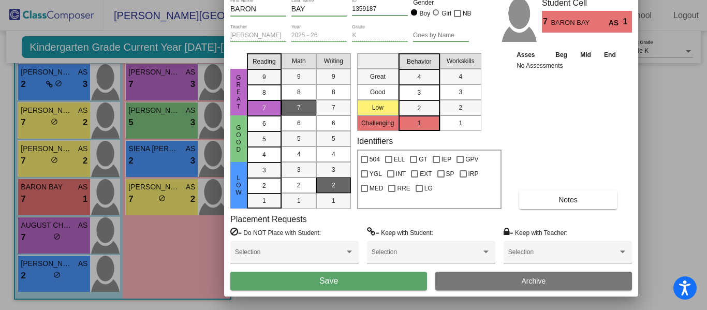
drag, startPoint x: 386, startPoint y: 11, endPoint x: 366, endPoint y: -29, distance: 45.1
click at [366, 0] on html "Accessibility Screen-Reader Guide, Feedback, and Issue Reporting | New window S…" at bounding box center [353, 155] width 707 height 310
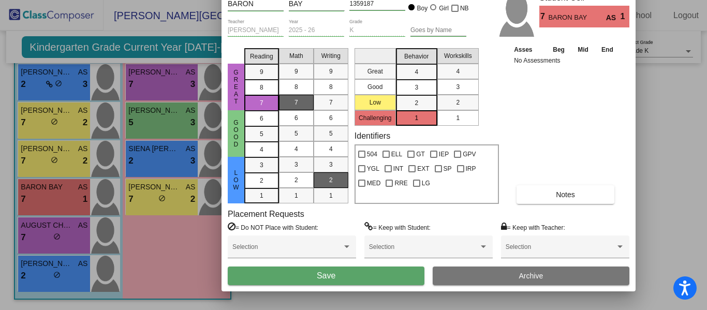
click at [331, 276] on span "Save" at bounding box center [326, 275] width 19 height 9
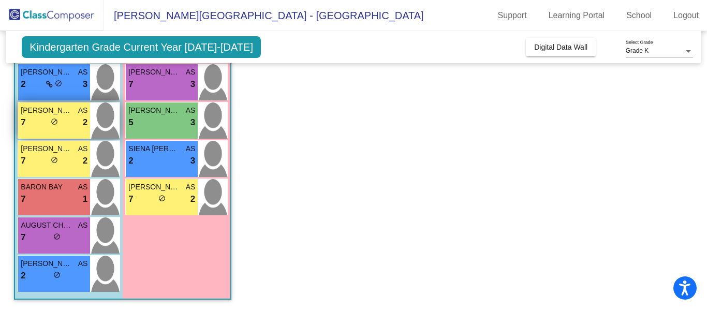
click at [34, 123] on div "7 lock do_not_disturb_alt 2" at bounding box center [54, 122] width 67 height 13
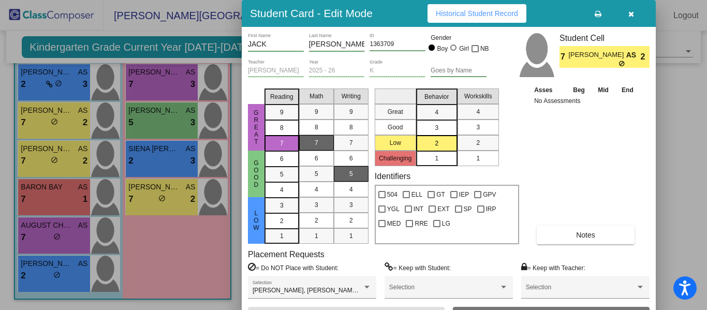
click at [344, 172] on div "5" at bounding box center [351, 174] width 20 height 16
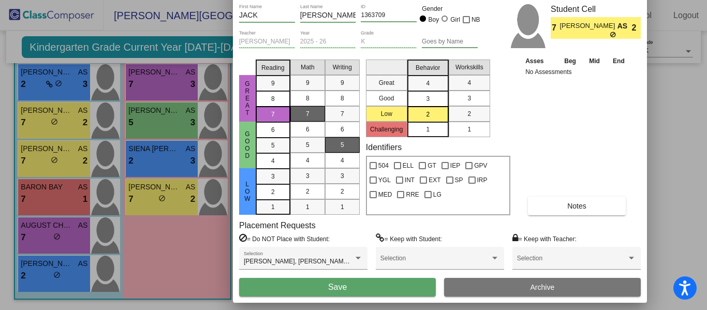
drag, startPoint x: 403, startPoint y: 11, endPoint x: 394, endPoint y: -18, distance: 30.3
click at [394, 0] on html "Accessibility Screen-Reader Guide, Feedback, and Issue Reporting | New window S…" at bounding box center [353, 155] width 707 height 310
click at [349, 291] on button "Save" at bounding box center [337, 287] width 197 height 19
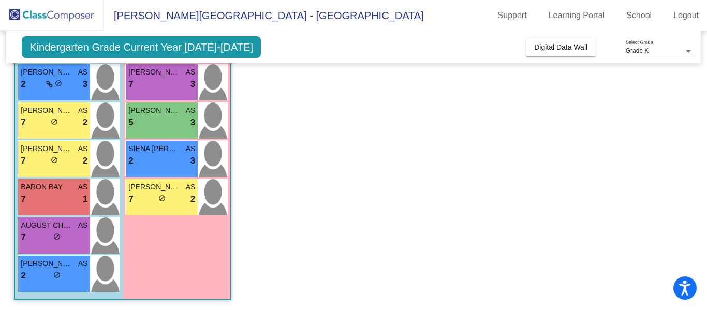
click at [349, 291] on app-classroom "Class 4 - RED picture_as_pdf Ashley Swanson Add Student First Name Last Name St…" at bounding box center [353, 76] width 678 height 467
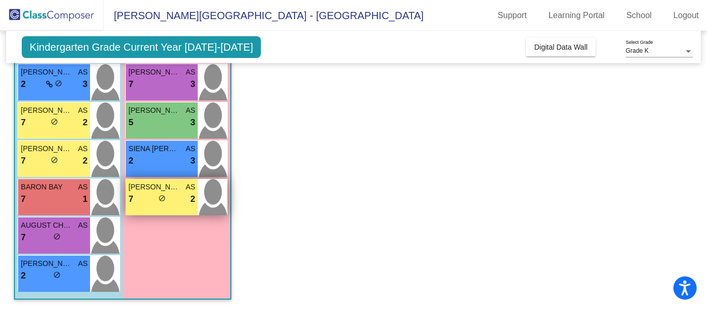
click at [156, 209] on div "GRACIE LOY AS 7 lock do_not_disturb_alt 2" at bounding box center [162, 197] width 72 height 36
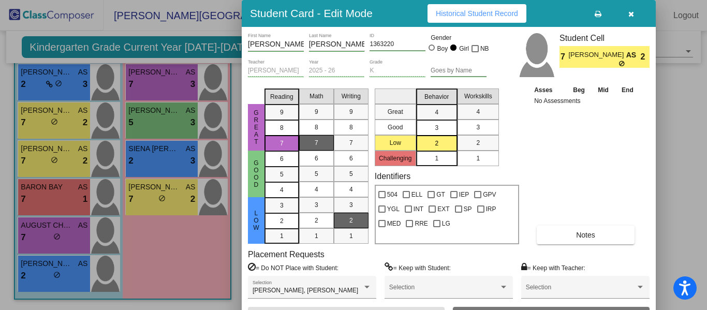
click at [342, 223] on div "2" at bounding box center [351, 221] width 20 height 16
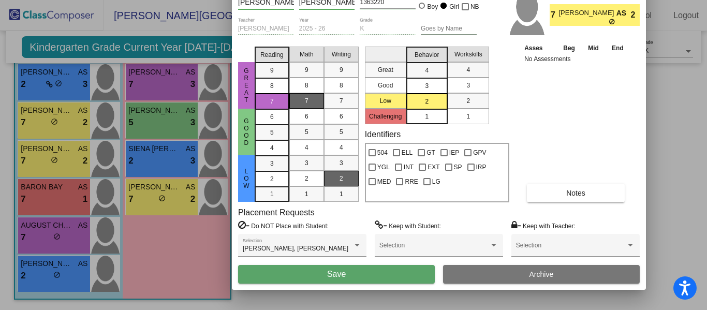
drag, startPoint x: 391, startPoint y: 22, endPoint x: 380, endPoint y: -21, distance: 44.8
click at [380, 0] on html "Accessibility Screen-Reader Guide, Feedback, and Issue Reporting | New window S…" at bounding box center [353, 155] width 707 height 310
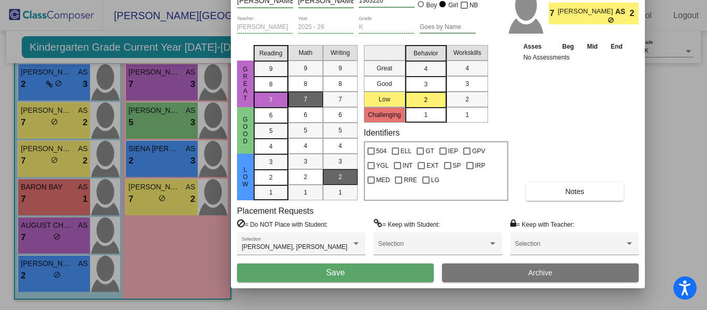
click at [311, 277] on button "Save" at bounding box center [335, 272] width 197 height 19
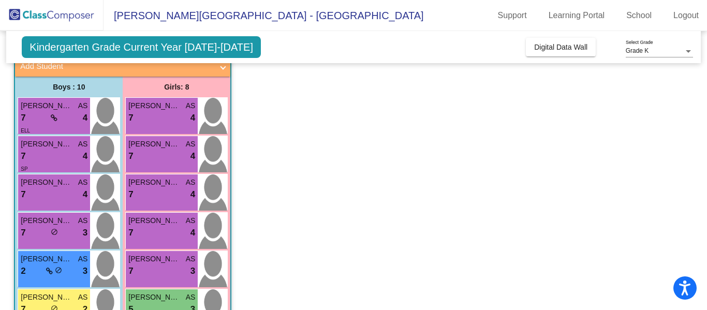
scroll to position [67, 0]
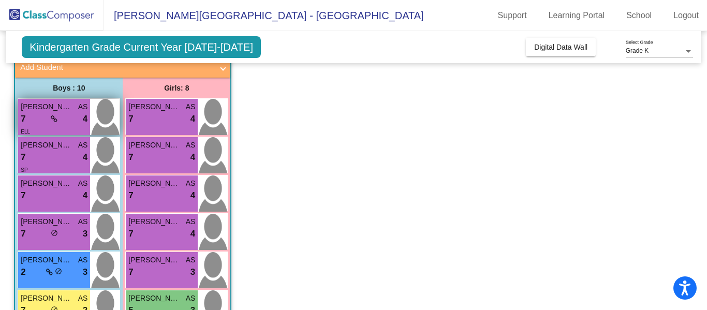
click at [34, 110] on span "DIEGO OROPEZA-BERGANZA" at bounding box center [47, 106] width 52 height 11
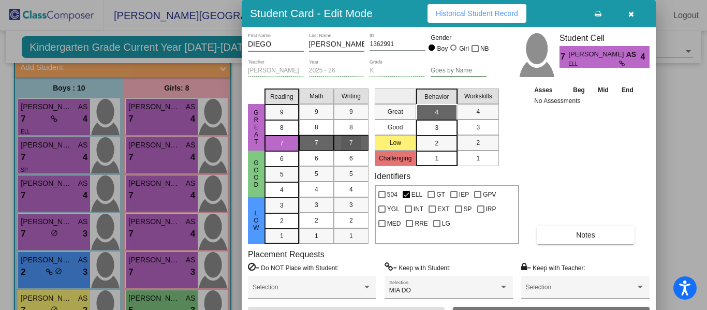
click at [348, 145] on div "7" at bounding box center [351, 143] width 20 height 16
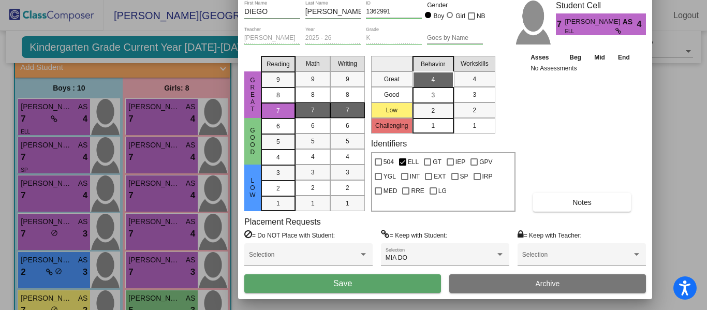
drag, startPoint x: 389, startPoint y: 19, endPoint x: 385, endPoint y: -13, distance: 32.9
click at [385, 0] on html "Accessibility Screen-Reader Guide, Feedback, and Issue Reporting | New window S…" at bounding box center [353, 155] width 707 height 310
click at [346, 284] on span "Save" at bounding box center [342, 283] width 19 height 9
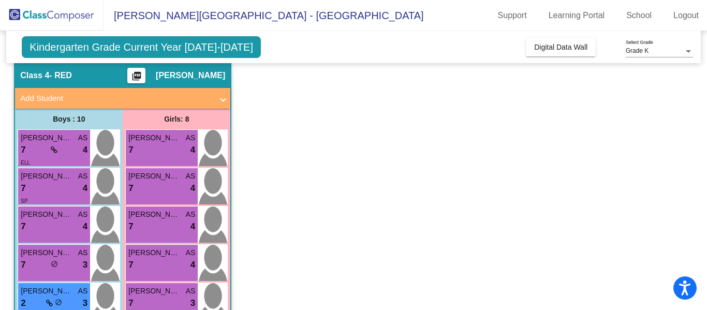
scroll to position [34, 0]
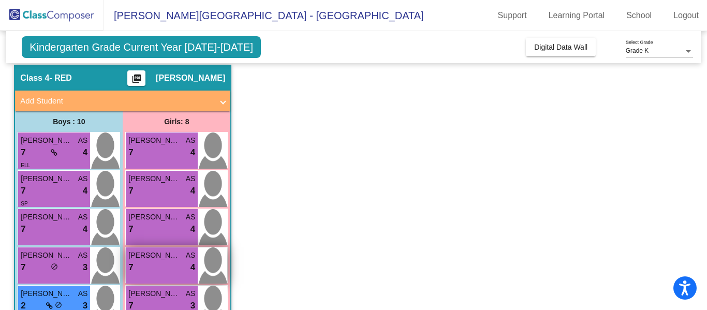
click at [157, 261] on div "7 lock do_not_disturb_alt 4" at bounding box center [161, 267] width 67 height 13
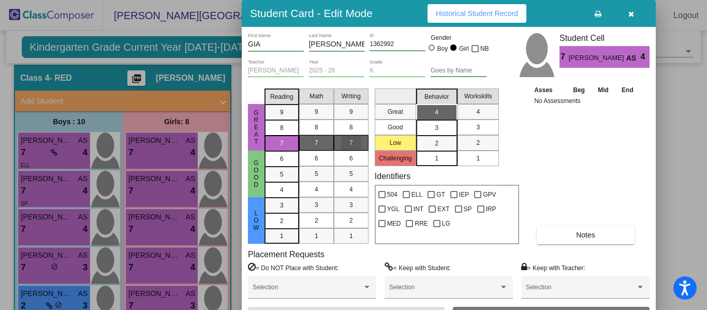
click at [348, 146] on div "7" at bounding box center [351, 143] width 20 height 16
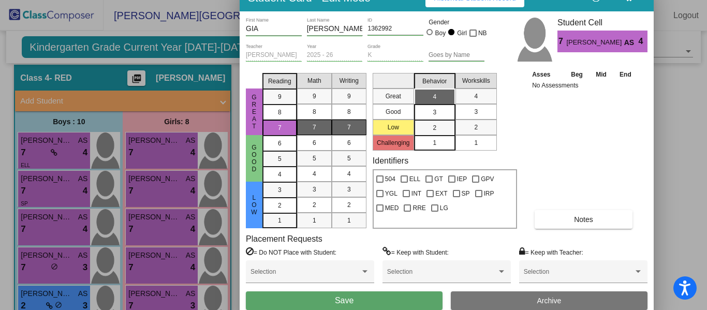
drag, startPoint x: 389, startPoint y: 19, endPoint x: 387, endPoint y: 3, distance: 16.2
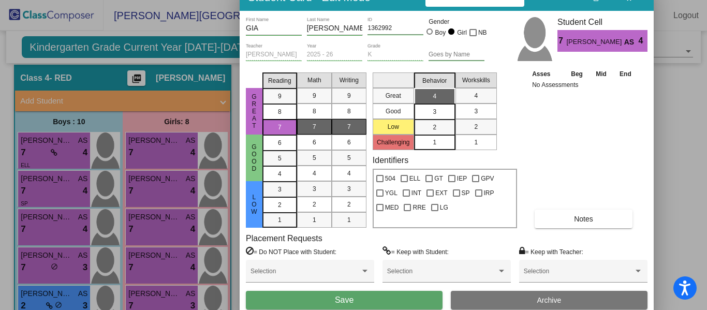
click at [356, 303] on button "Save" at bounding box center [344, 300] width 197 height 19
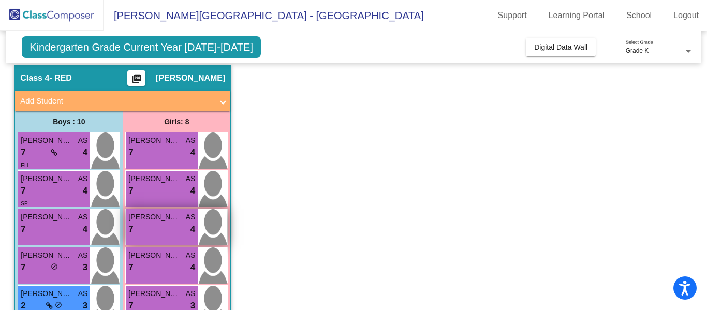
click at [176, 227] on div "7 lock do_not_disturb_alt 4" at bounding box center [161, 229] width 67 height 13
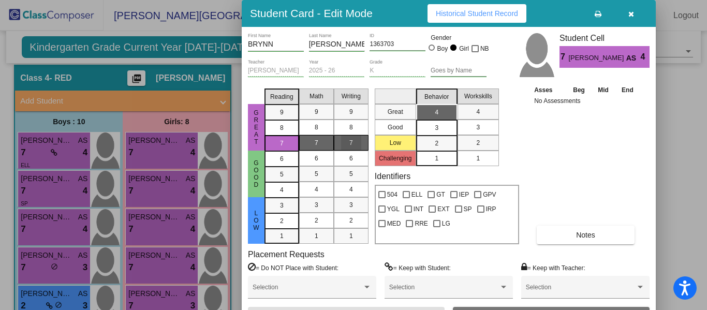
click at [349, 144] on span "7" at bounding box center [351, 142] width 4 height 9
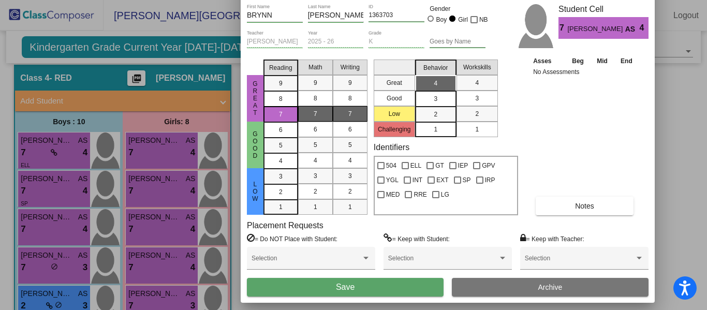
drag, startPoint x: 411, startPoint y: 11, endPoint x: 410, endPoint y: -19, distance: 29.5
click at [410, 0] on html "Accessibility Screen-Reader Guide, Feedback, and Issue Reporting | New window S…" at bounding box center [353, 155] width 707 height 310
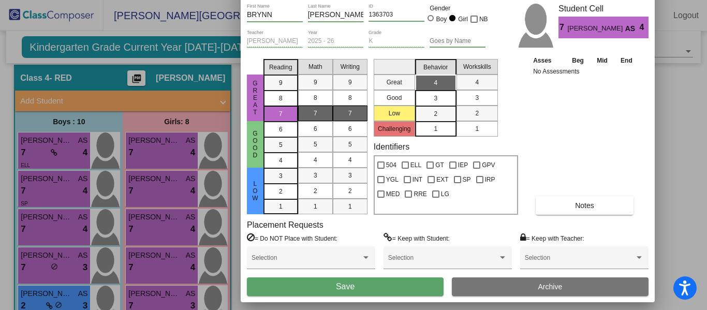
click at [314, 287] on button "Save" at bounding box center [345, 286] width 197 height 19
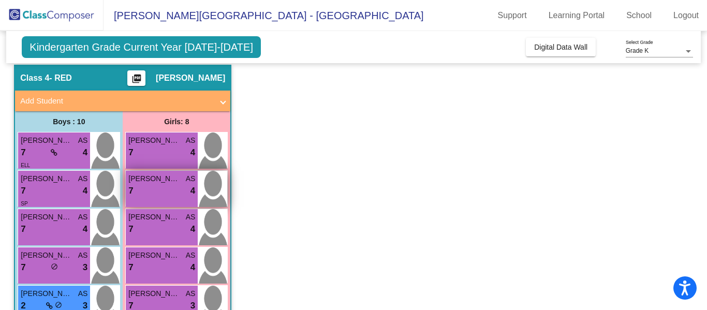
click at [168, 195] on div "7 lock do_not_disturb_alt 4" at bounding box center [161, 190] width 67 height 13
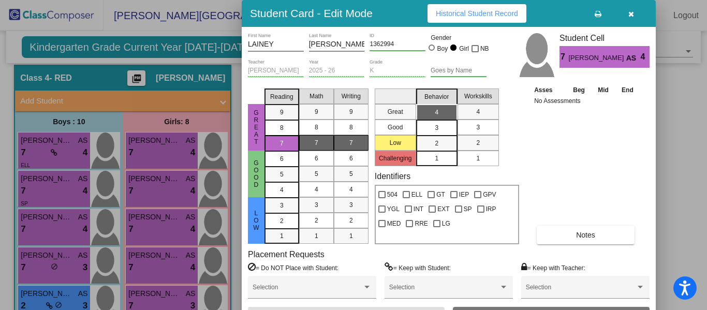
click at [357, 144] on div "7" at bounding box center [351, 143] width 20 height 16
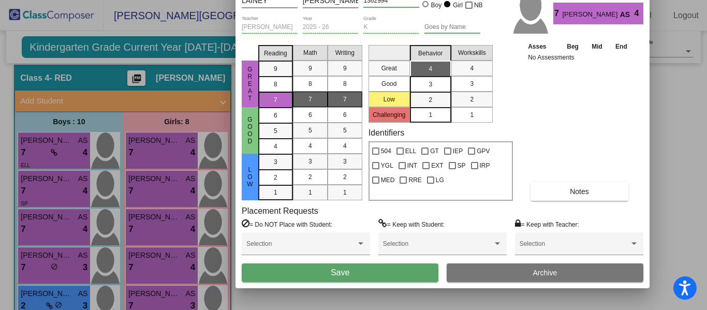
drag, startPoint x: 396, startPoint y: 20, endPoint x: 390, endPoint y: -24, distance: 44.9
click at [390, 0] on html "Accessibility Screen-Reader Guide, Feedback, and Issue Reporting | New window S…" at bounding box center [353, 155] width 707 height 310
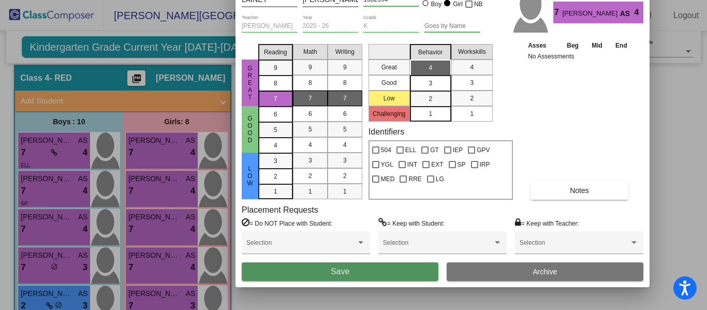
click at [335, 274] on span "Save" at bounding box center [340, 271] width 19 height 9
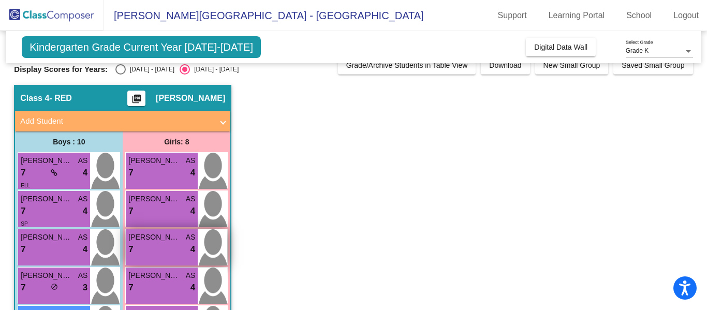
scroll to position [13, 0]
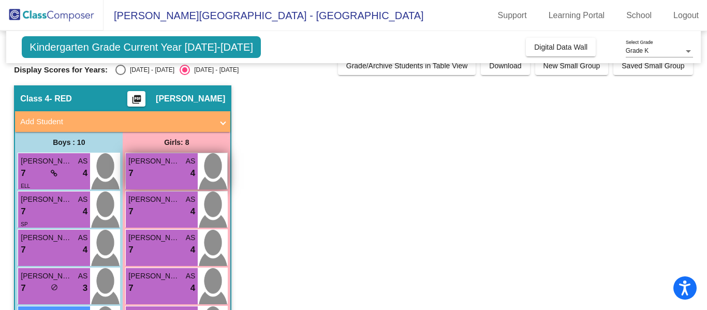
click at [168, 170] on div "7 lock do_not_disturb_alt 4" at bounding box center [161, 173] width 67 height 13
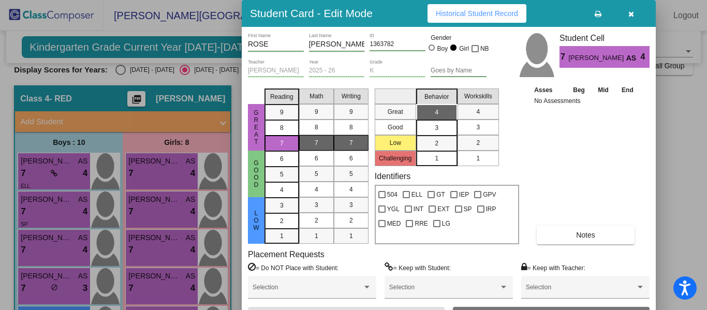
click at [347, 142] on div "7" at bounding box center [351, 143] width 20 height 16
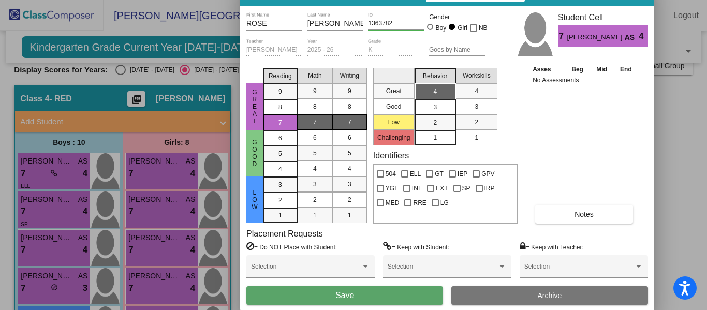
drag, startPoint x: 389, startPoint y: 19, endPoint x: 387, endPoint y: -4, distance: 23.3
click at [387, 0] on html "Accessibility Screen-Reader Guide, Feedback, and Issue Reporting | New window S…" at bounding box center [353, 155] width 707 height 310
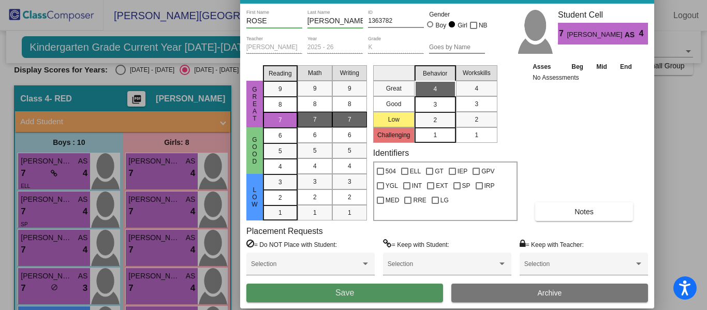
click at [322, 297] on button "Save" at bounding box center [344, 293] width 197 height 19
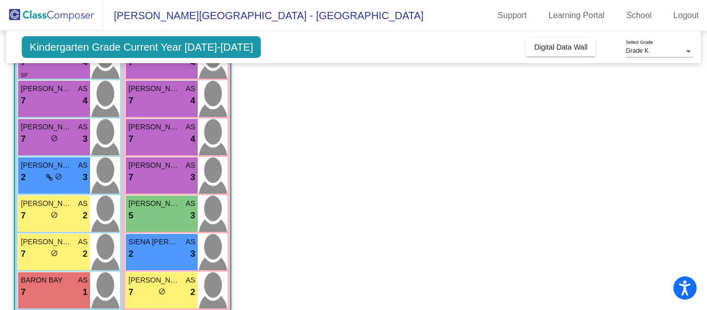
scroll to position [157, 0]
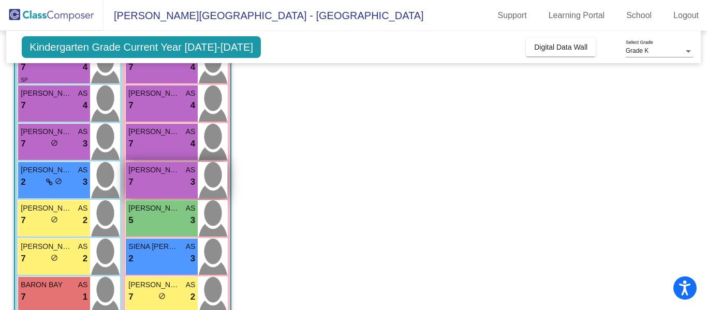
click at [164, 182] on div "7 lock do_not_disturb_alt 3" at bounding box center [161, 181] width 67 height 13
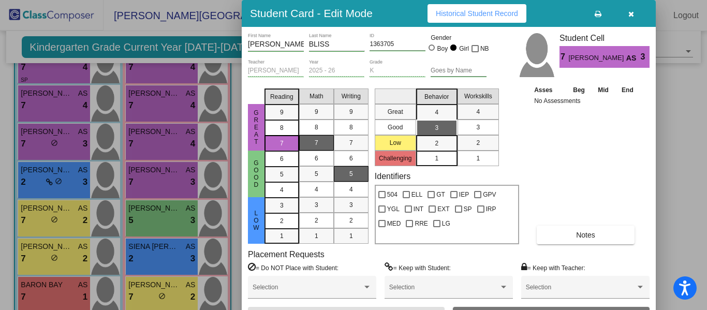
click at [344, 170] on div "5" at bounding box center [351, 174] width 20 height 16
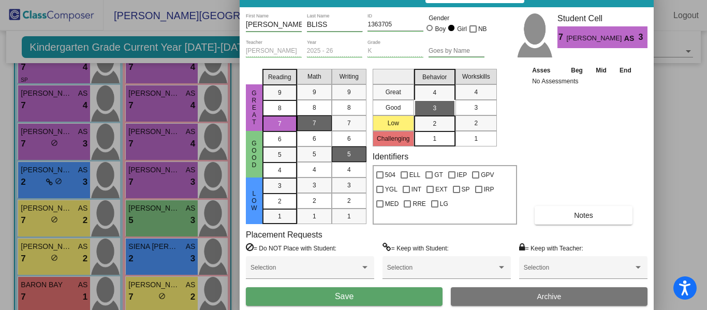
drag, startPoint x: 399, startPoint y: 10, endPoint x: 397, endPoint y: -12, distance: 22.9
click at [397, 0] on html "Accessibility Screen-Reader Guide, Feedback, and Issue Reporting | New window S…" at bounding box center [353, 155] width 707 height 310
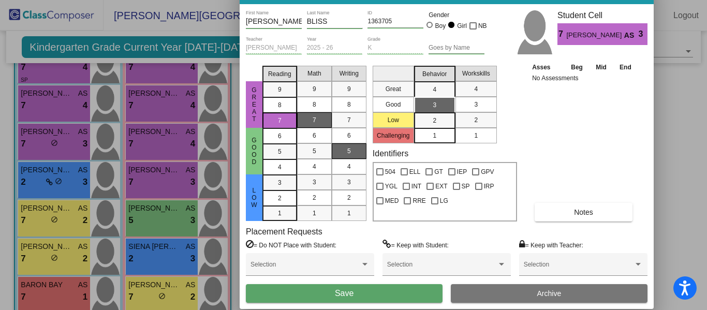
click at [326, 299] on button "Save" at bounding box center [344, 293] width 197 height 19
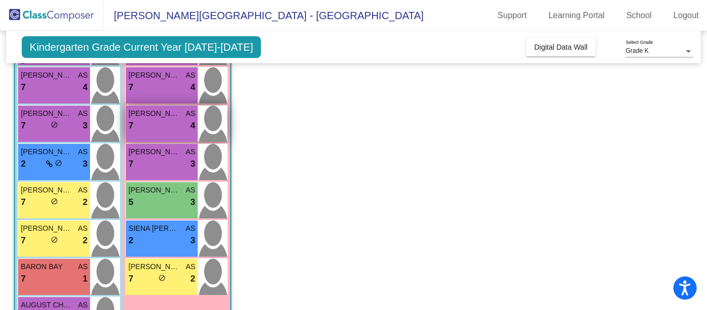
scroll to position [183, 0]
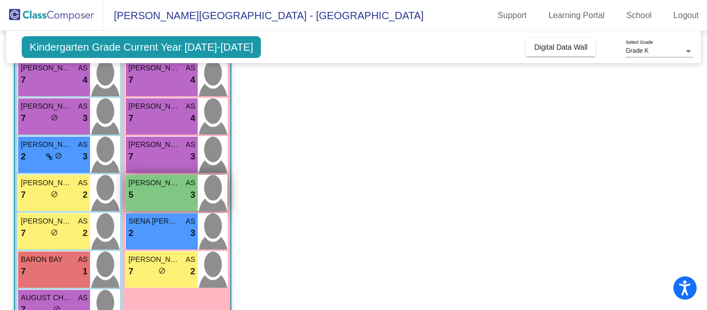
click at [156, 197] on div "5 lock do_not_disturb_alt 3" at bounding box center [161, 194] width 67 height 13
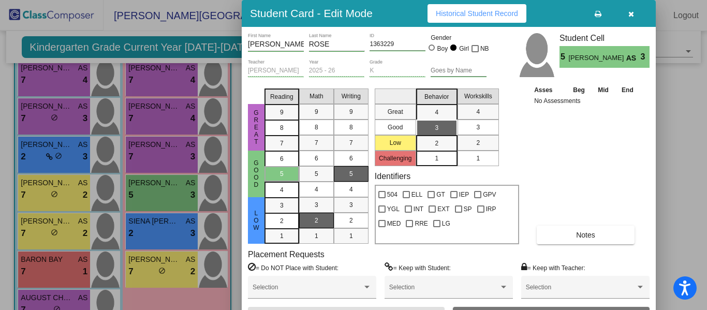
click at [357, 174] on div "5" at bounding box center [351, 174] width 20 height 16
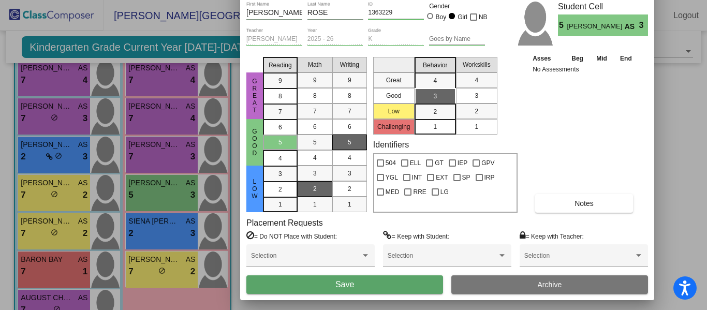
drag, startPoint x: 394, startPoint y: 18, endPoint x: 393, endPoint y: -13, distance: 31.6
click at [393, 0] on html "Accessibility Screen-Reader Guide, Feedback, and Issue Reporting | New window S…" at bounding box center [353, 155] width 707 height 310
click at [324, 287] on button "Save" at bounding box center [344, 284] width 197 height 19
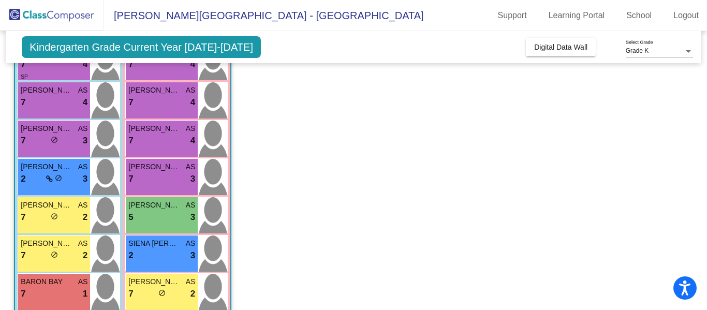
scroll to position [159, 0]
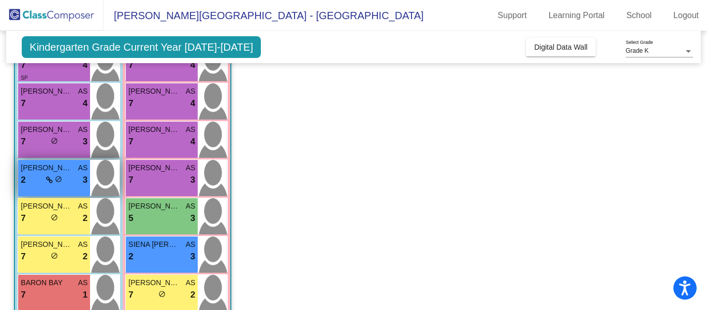
click at [35, 184] on div "2 lock do_not_disturb_alt 3" at bounding box center [54, 179] width 67 height 13
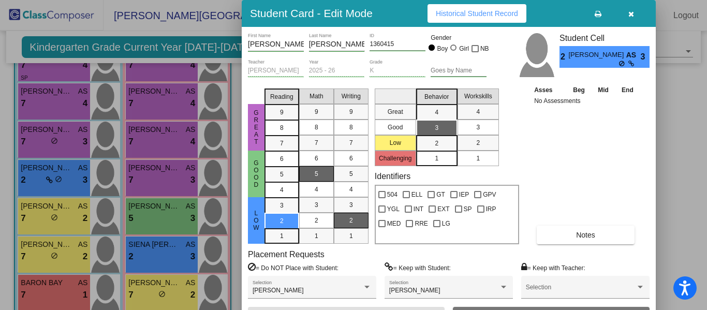
click at [349, 220] on span "2" at bounding box center [351, 220] width 4 height 9
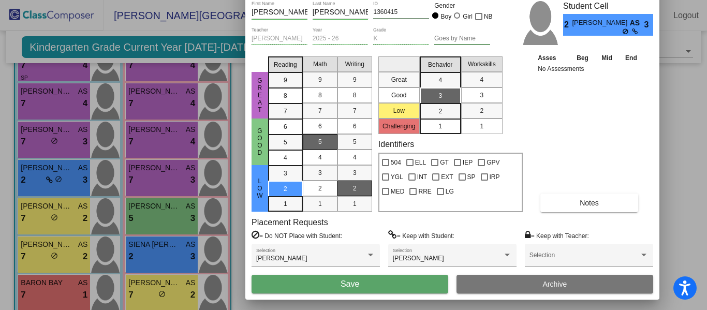
drag, startPoint x: 390, startPoint y: 21, endPoint x: 393, endPoint y: -11, distance: 32.8
click at [393, 0] on html "Accessibility Screen-Reader Guide, Feedback, and Issue Reporting | New window S…" at bounding box center [353, 155] width 707 height 310
click at [355, 292] on button "Save" at bounding box center [350, 283] width 197 height 19
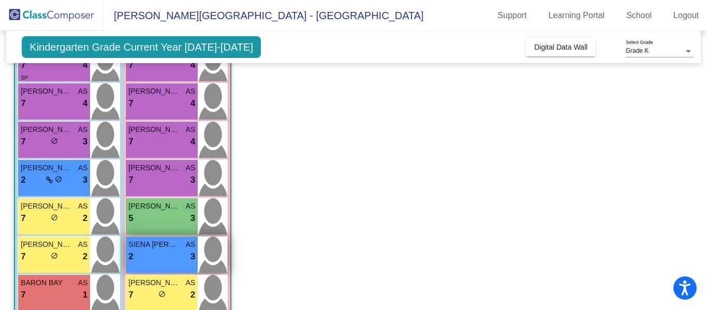
click at [163, 254] on div "2 lock do_not_disturb_alt 3" at bounding box center [161, 256] width 67 height 13
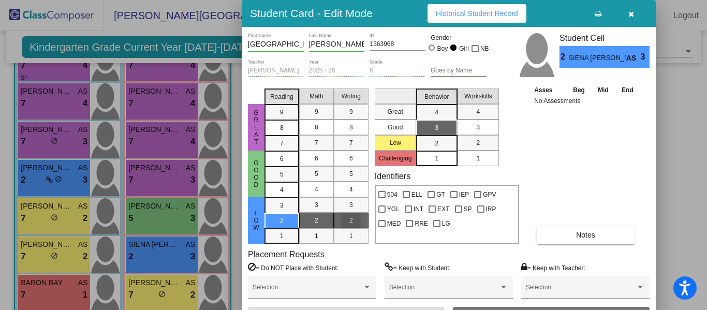
click at [347, 221] on div "2" at bounding box center [351, 221] width 20 height 16
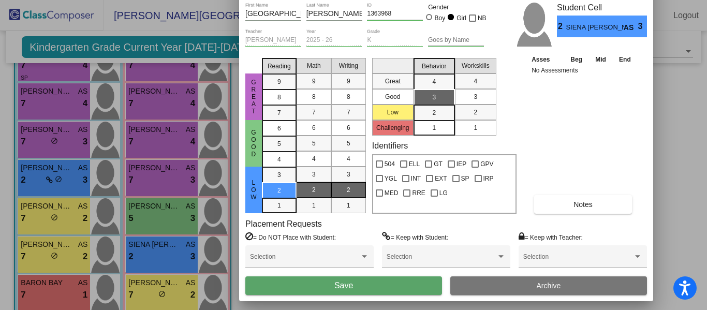
drag, startPoint x: 396, startPoint y: 17, endPoint x: 392, endPoint y: -18, distance: 34.9
click at [392, 0] on html "Accessibility Screen-Reader Guide, Feedback, and Issue Reporting | New window S…" at bounding box center [353, 155] width 707 height 310
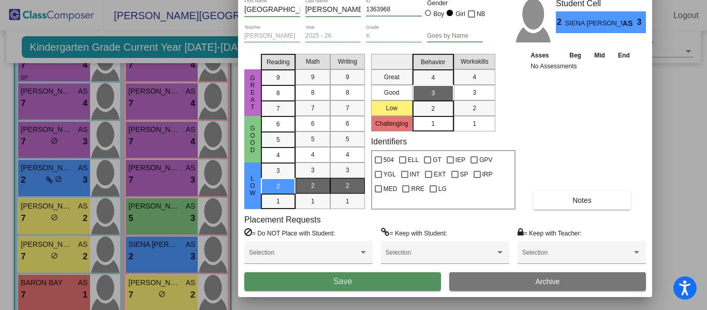
click at [366, 285] on button "Save" at bounding box center [342, 281] width 197 height 19
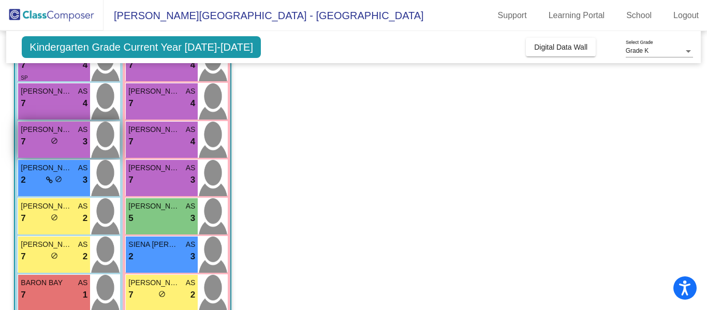
click at [49, 139] on div "7 lock do_not_disturb_alt 3" at bounding box center [54, 141] width 67 height 13
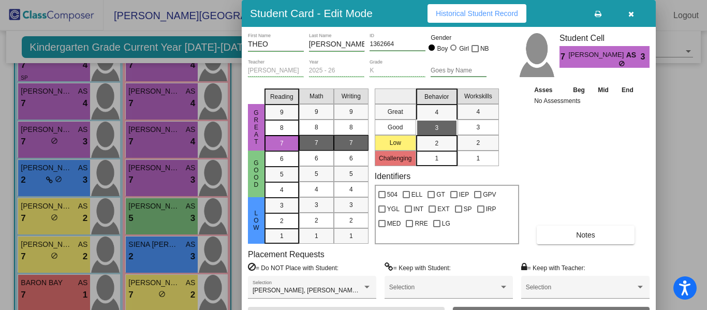
click at [347, 144] on div "7" at bounding box center [351, 143] width 20 height 16
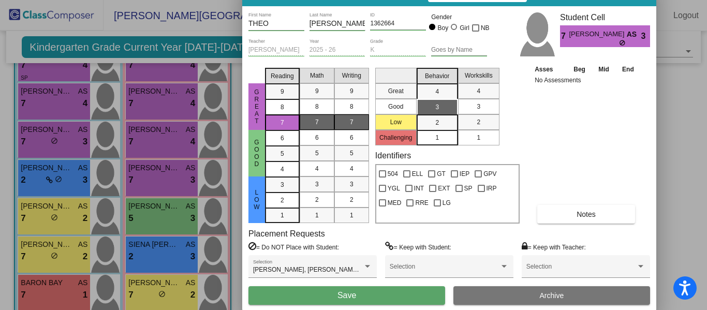
drag, startPoint x: 391, startPoint y: 12, endPoint x: 391, endPoint y: -8, distance: 20.7
click at [391, 0] on html "Accessibility Screen-Reader Guide, Feedback, and Issue Reporting | New window S…" at bounding box center [353, 155] width 707 height 310
click at [348, 294] on span "Save" at bounding box center [346, 295] width 19 height 9
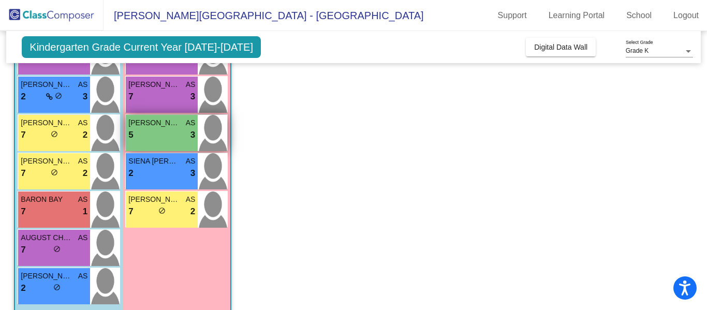
scroll to position [255, 0]
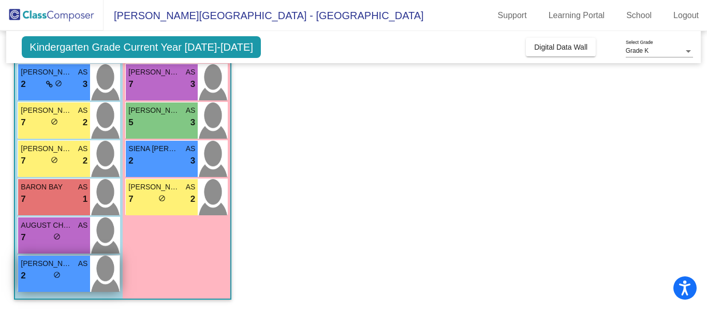
click at [40, 269] on div "2 lock do_not_disturb_alt" at bounding box center [54, 275] width 67 height 13
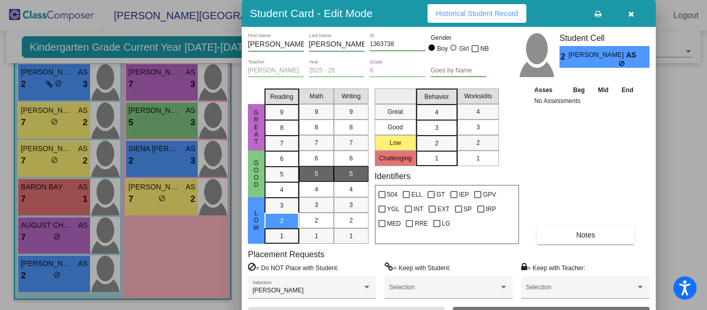
click at [348, 176] on div "5" at bounding box center [351, 174] width 20 height 16
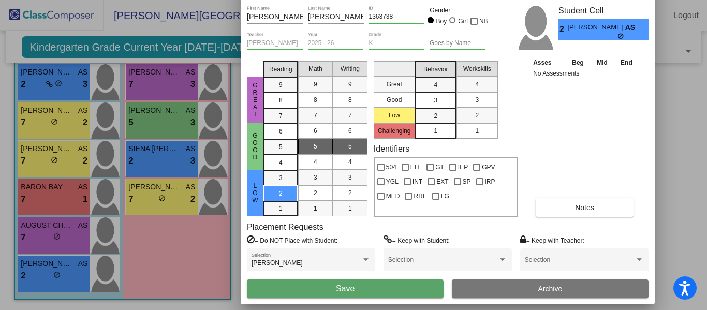
drag, startPoint x: 385, startPoint y: 11, endPoint x: 383, endPoint y: -17, distance: 27.4
click at [383, 0] on html "Accessibility Screen-Reader Guide, Feedback, and Issue Reporting | New window S…" at bounding box center [353, 155] width 707 height 310
click at [330, 289] on button "Save" at bounding box center [345, 288] width 197 height 19
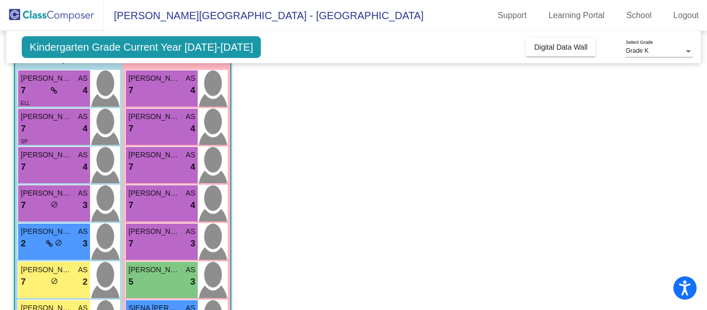
scroll to position [94, 0]
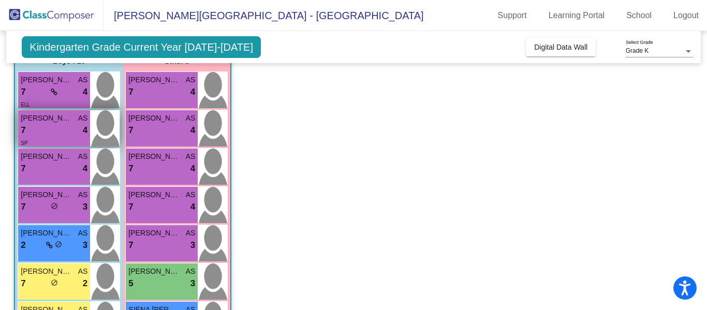
click at [41, 127] on div "7 lock do_not_disturb_alt 4" at bounding box center [54, 130] width 67 height 13
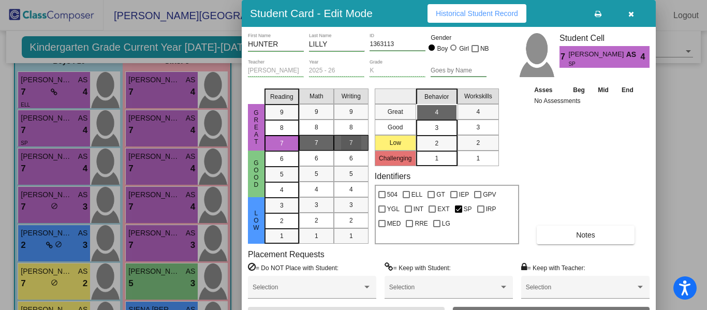
click at [348, 140] on div "7" at bounding box center [351, 143] width 20 height 16
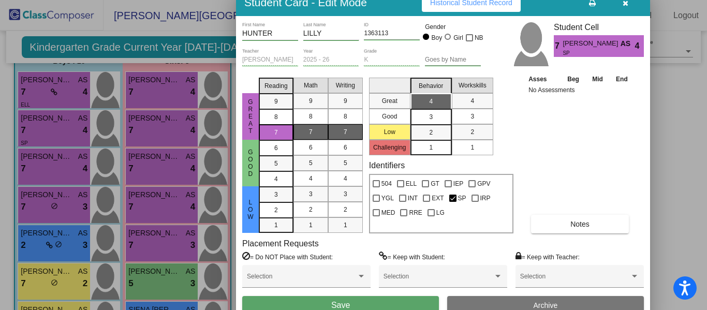
drag, startPoint x: 396, startPoint y: 17, endPoint x: 390, endPoint y: 7, distance: 11.8
click at [390, 7] on div "Student Card - Edit Mode Historical Student Record" at bounding box center [443, 2] width 414 height 27
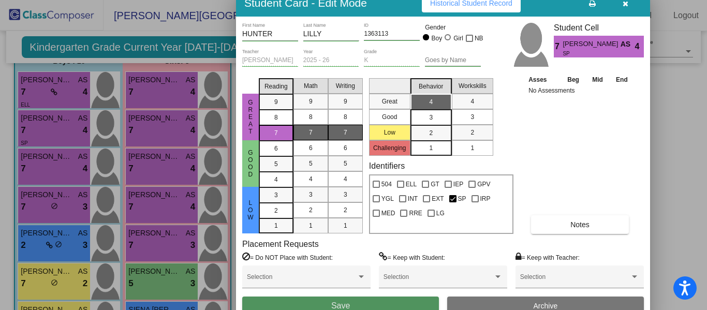
click at [346, 303] on span "Save" at bounding box center [340, 305] width 19 height 9
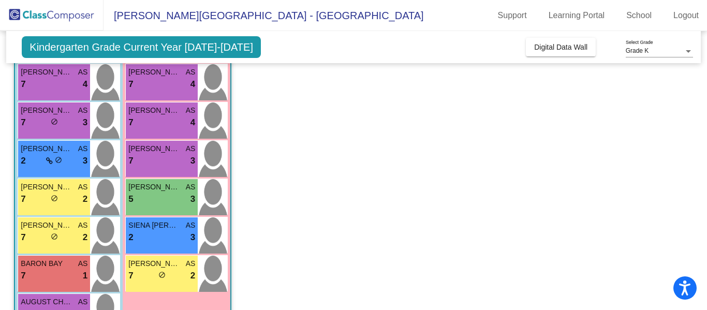
scroll to position [184, 0]
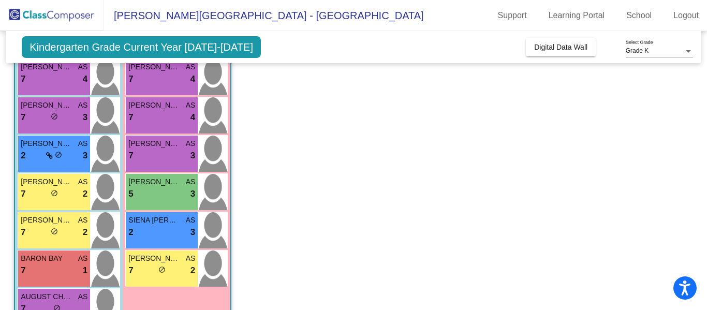
click at [358, 242] on app-classroom "Class 4 - RED picture_as_pdf Ashley Swanson Add Student First Name Last Name St…" at bounding box center [353, 148] width 678 height 467
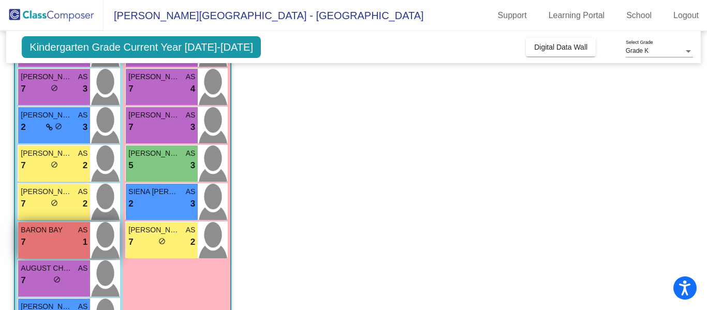
scroll to position [213, 0]
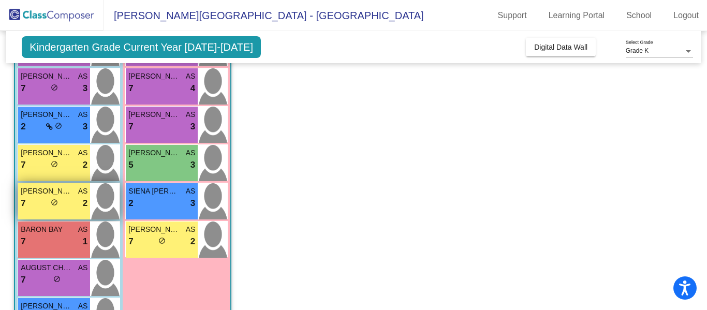
click at [40, 205] on div "7 lock do_not_disturb_alt 2" at bounding box center [54, 203] width 67 height 13
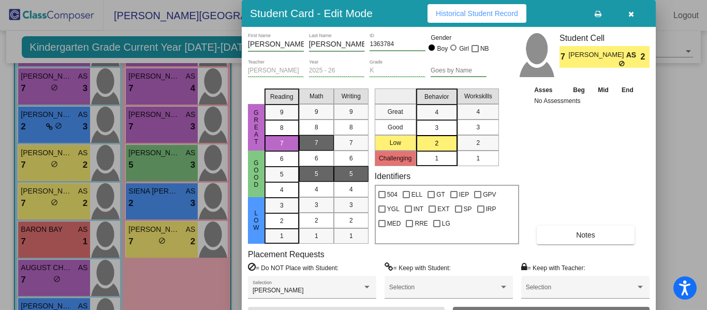
click at [310, 175] on div "5" at bounding box center [316, 174] width 20 height 16
click at [311, 145] on div "7" at bounding box center [316, 143] width 20 height 16
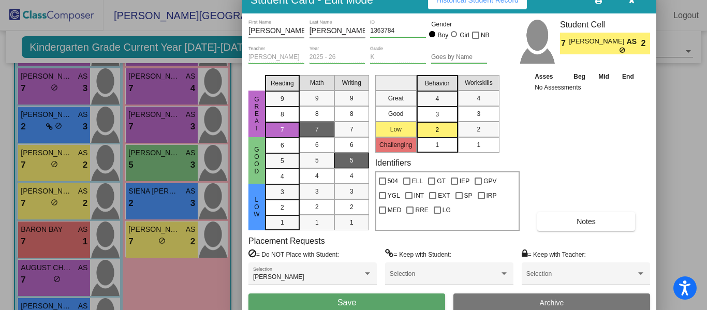
drag, startPoint x: 561, startPoint y: 12, endPoint x: 562, endPoint y: -1, distance: 13.5
click at [562, 0] on html "Accessibility Screen-Reader Guide, Feedback, and Issue Reporting | New window S…" at bounding box center [353, 155] width 707 height 310
click at [353, 301] on span "Save" at bounding box center [346, 302] width 19 height 9
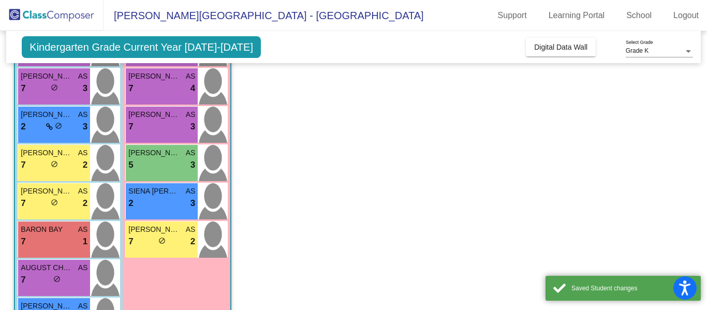
click at [307, 112] on app-classroom "Class 4 - RED picture_as_pdf Ashley Swanson Add Student First Name Last Name St…" at bounding box center [353, 119] width 678 height 467
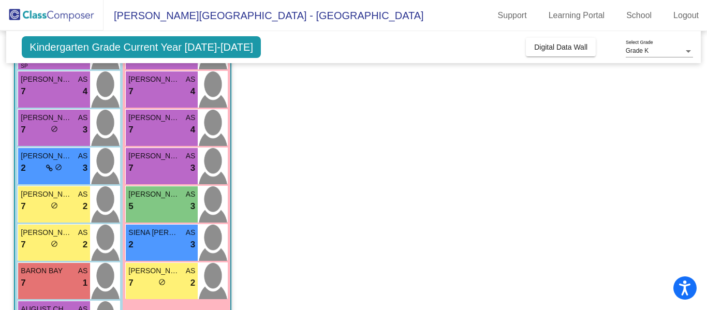
scroll to position [34, 0]
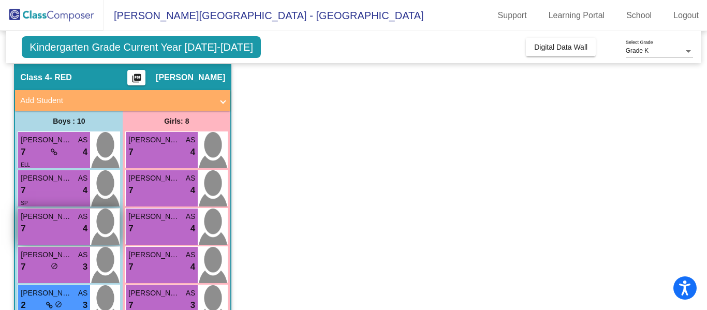
click at [51, 229] on div "7 lock do_not_disturb_alt 4" at bounding box center [54, 228] width 67 height 13
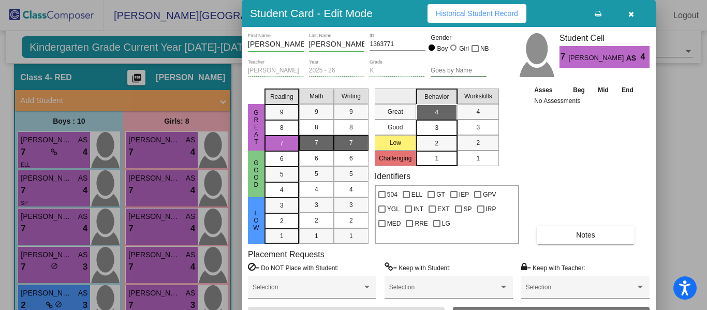
click at [344, 143] on div "7" at bounding box center [351, 143] width 20 height 16
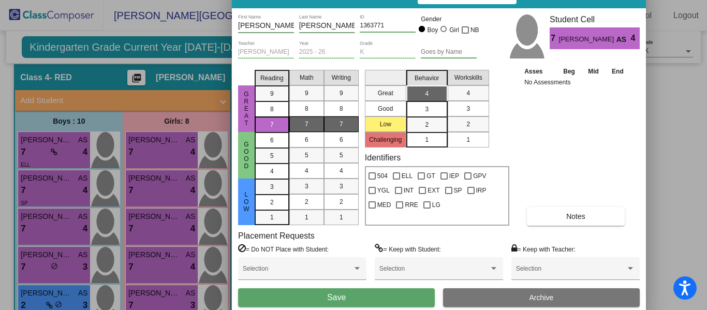
drag, startPoint x: 395, startPoint y: 19, endPoint x: 386, endPoint y: 0, distance: 21.1
click at [311, 296] on button "Save" at bounding box center [336, 297] width 197 height 19
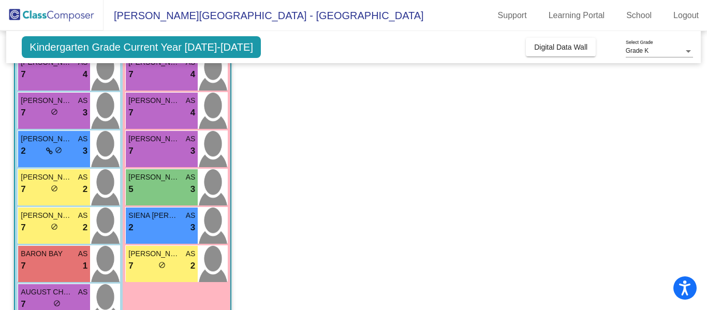
scroll to position [188, 0]
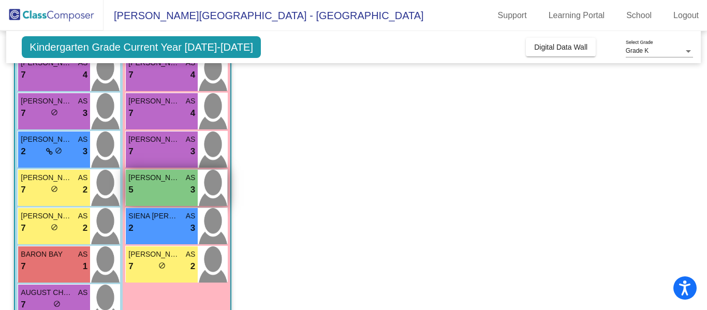
click at [177, 185] on div "5 lock do_not_disturb_alt 3" at bounding box center [161, 189] width 67 height 13
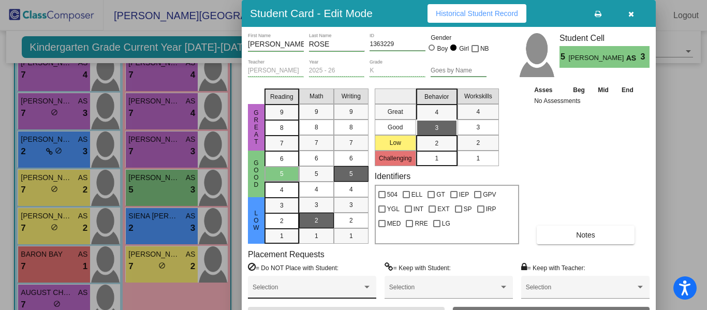
click at [291, 293] on span at bounding box center [308, 290] width 110 height 7
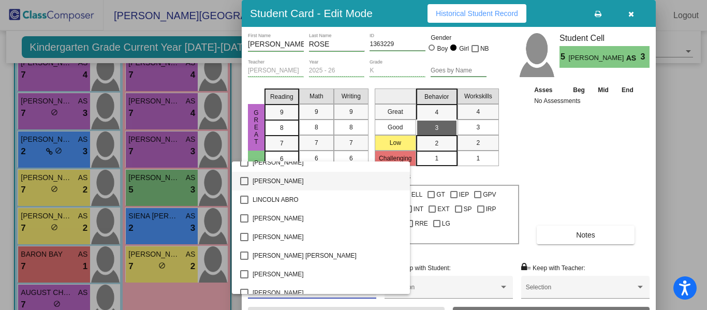
scroll to position [763, 0]
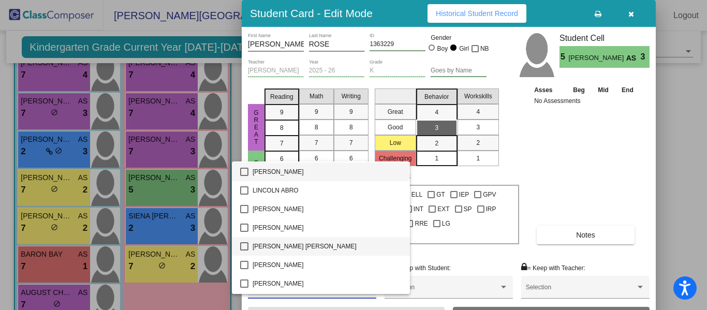
click at [292, 244] on span "LUNA DUBIEL" at bounding box center [327, 246] width 149 height 19
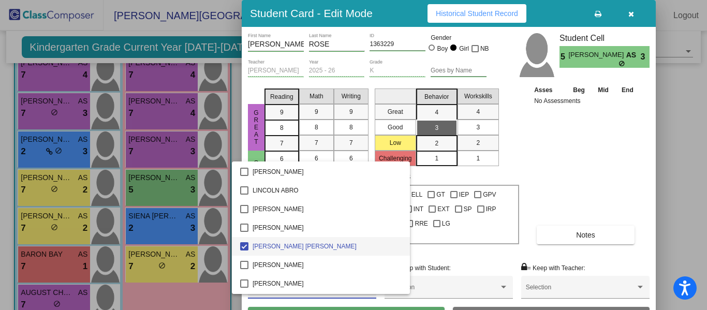
click at [538, 187] on div at bounding box center [353, 155] width 707 height 310
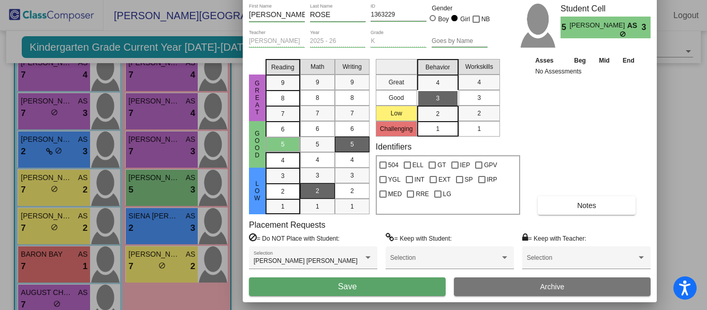
drag, startPoint x: 387, startPoint y: 14, endPoint x: 388, endPoint y: -18, distance: 32.1
click at [388, 0] on html "Accessibility Screen-Reader Guide, Feedback, and Issue Reporting | New window S…" at bounding box center [353, 155] width 707 height 310
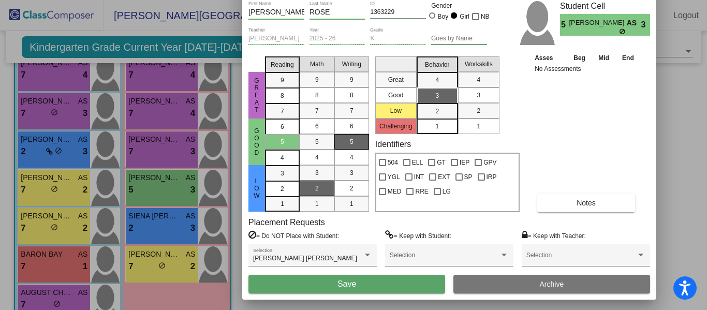
click at [343, 286] on span "Save" at bounding box center [346, 283] width 19 height 9
